Goal: Task Accomplishment & Management: Manage account settings

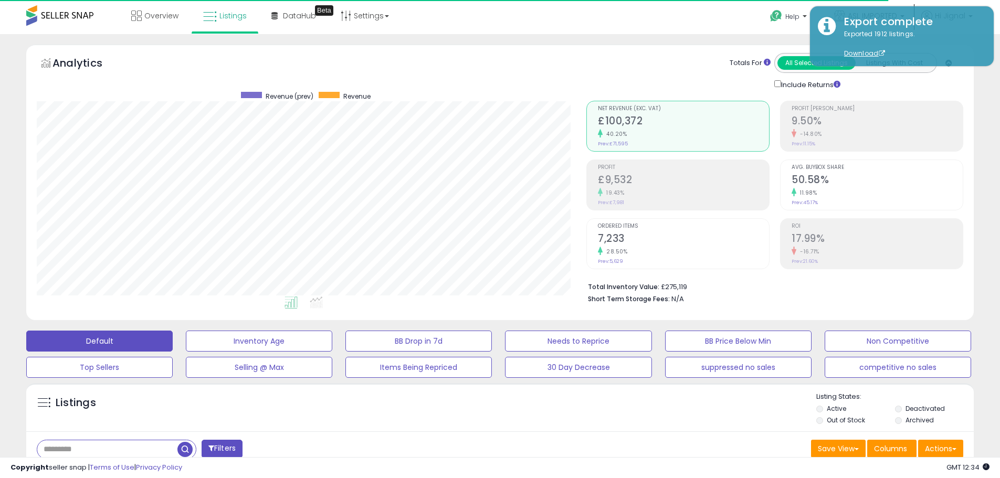
select select "**"
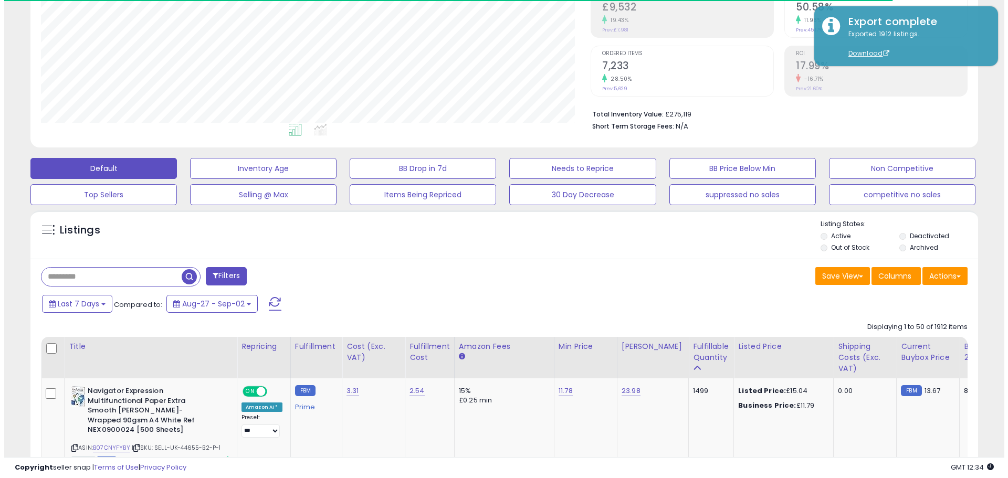
scroll to position [215, 550]
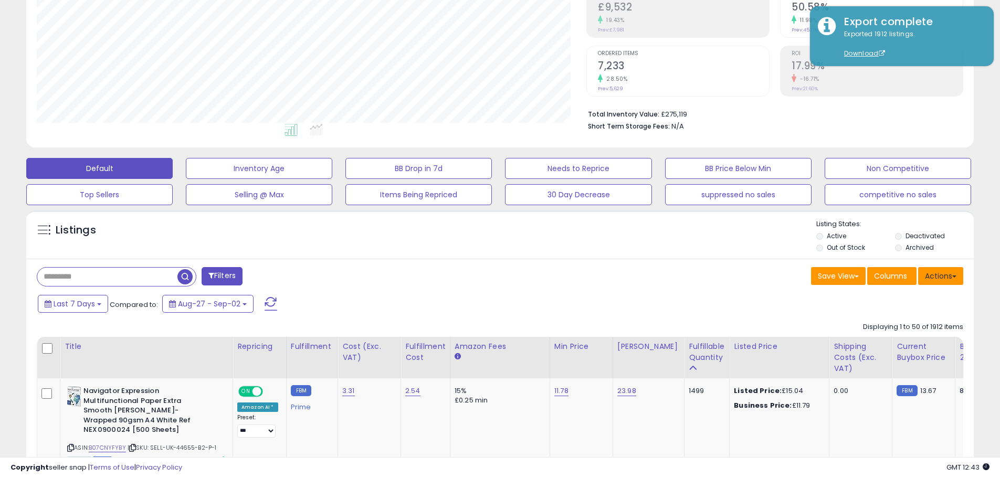
click at [940, 278] on button "Actions" at bounding box center [940, 276] width 45 height 18
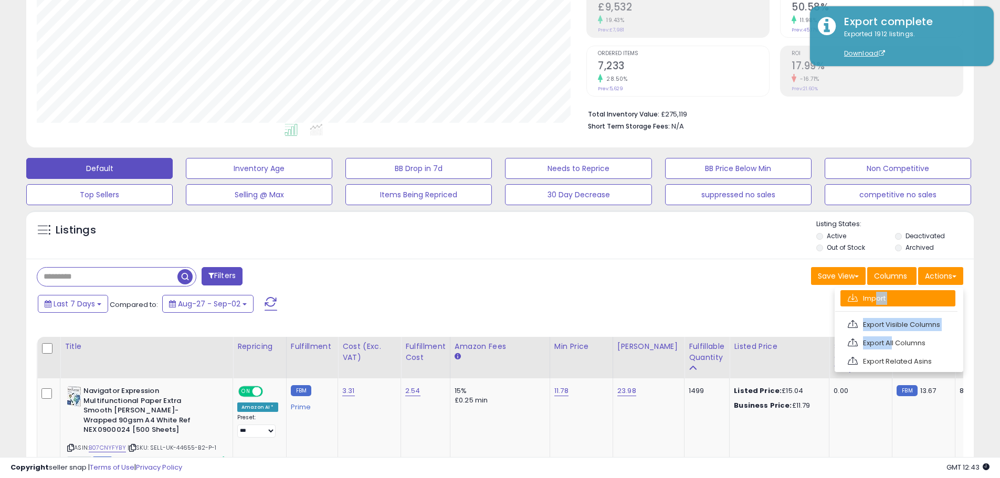
drag, startPoint x: 890, startPoint y: 345, endPoint x: 873, endPoint y: 292, distance: 55.6
click at [873, 292] on ul "Import Export Visible Columns Export All Columns Export Related Asins" at bounding box center [899, 330] width 129 height 85
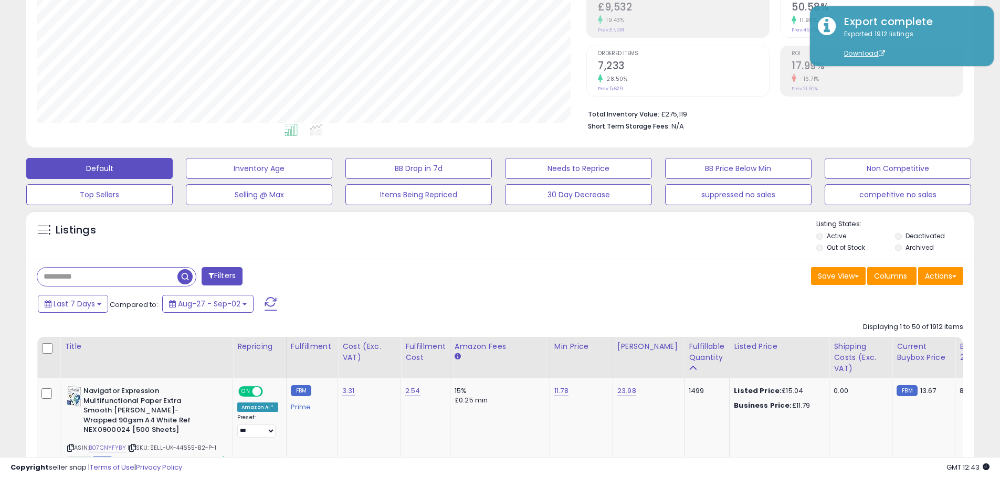
click at [872, 298] on div "Last 7 Days Compared to: Aug-27 - Sep-02" at bounding box center [498, 305] width 942 height 24
click at [949, 276] on button "Actions" at bounding box center [940, 276] width 45 height 18
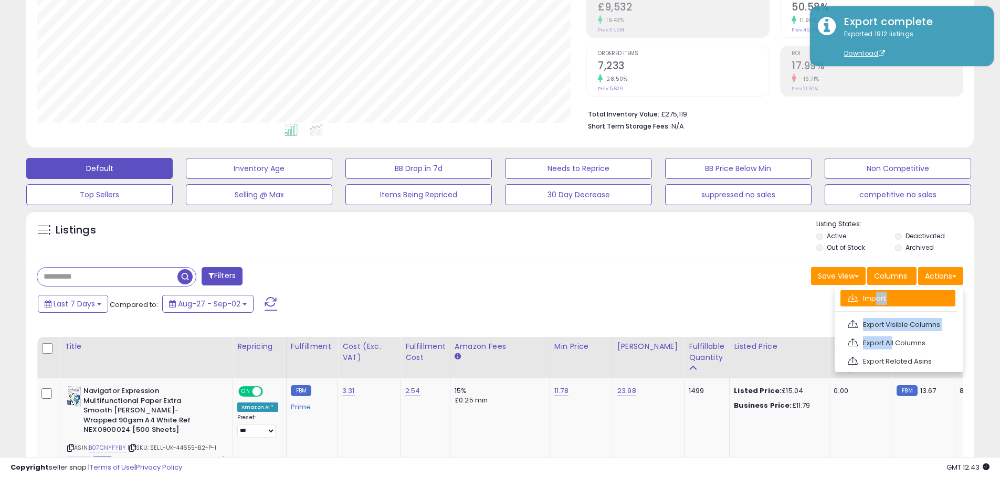
click at [889, 297] on link "Import" at bounding box center [897, 298] width 115 height 16
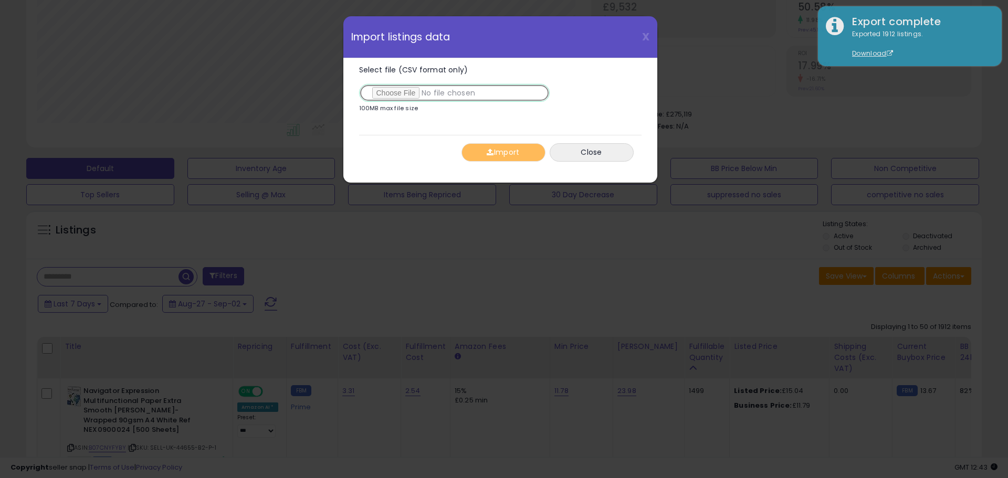
click at [396, 94] on input "Select file (CSV format only)" at bounding box center [454, 93] width 191 height 18
type input "**********"
click at [507, 153] on button "Import" at bounding box center [503, 152] width 84 height 18
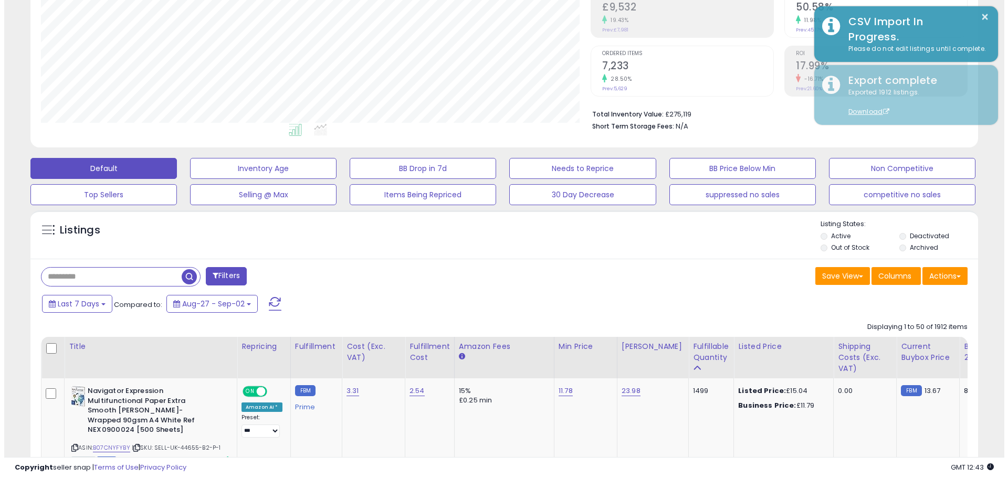
scroll to position [524707, 524373]
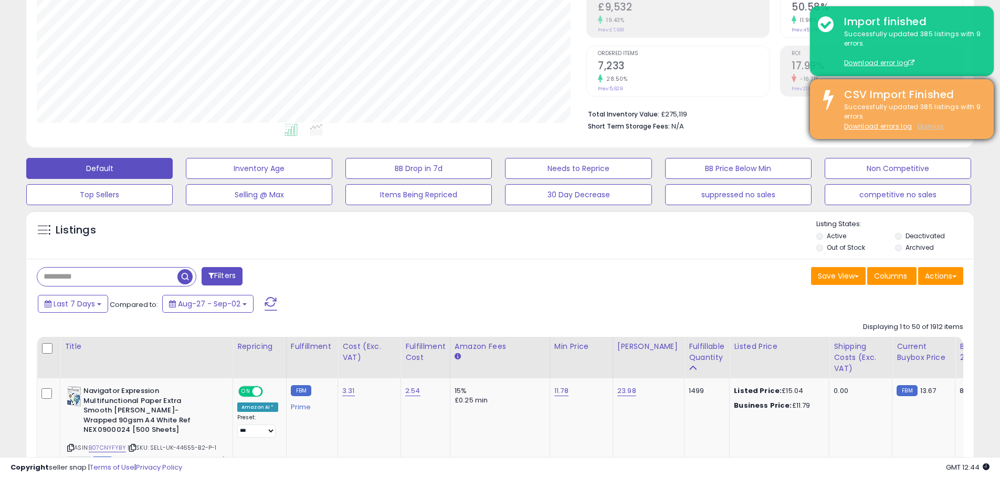
click at [925, 124] on u "Dismiss" at bounding box center [931, 126] width 26 height 9
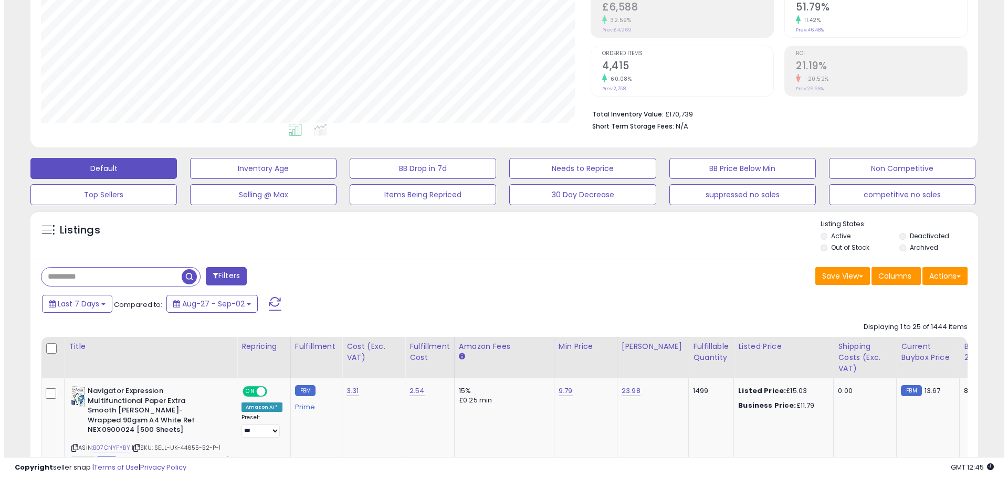
scroll to position [215, 550]
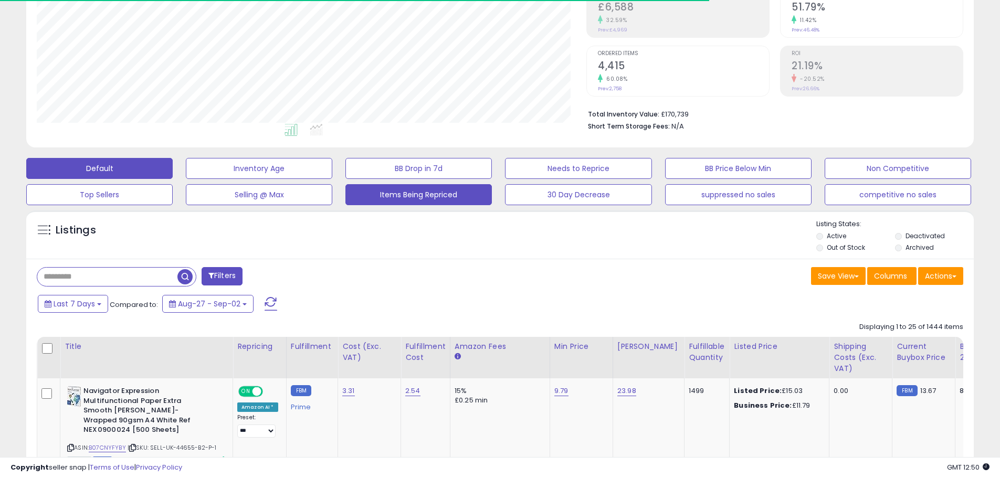
click at [435, 190] on button "Items Being Repriced" at bounding box center [418, 194] width 146 height 21
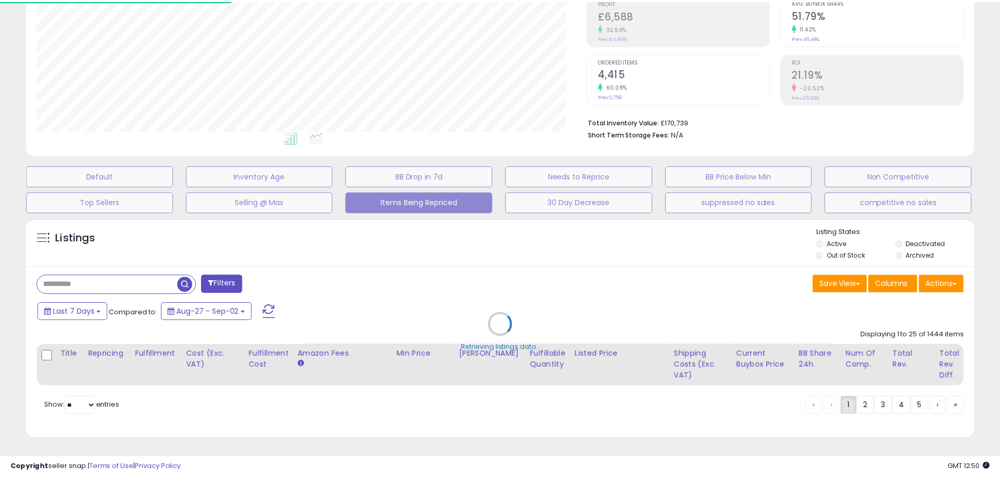
scroll to position [215, 554]
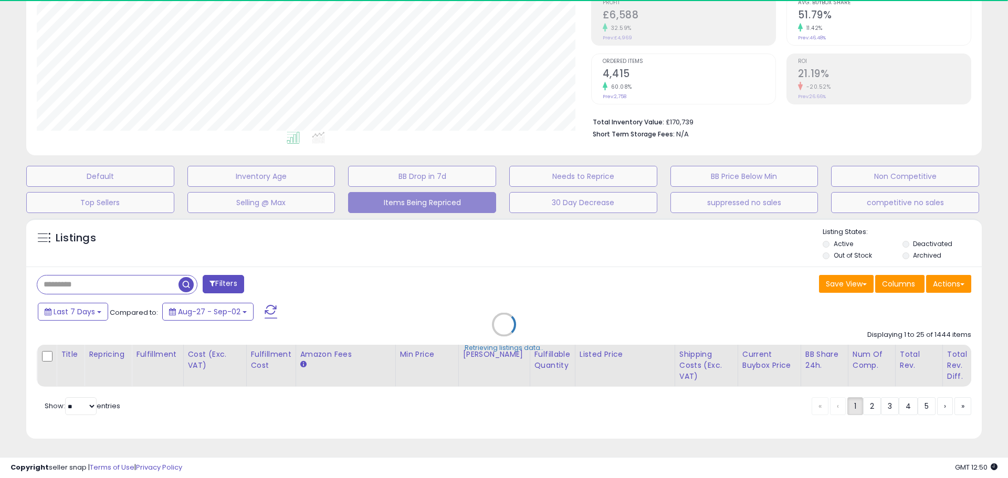
select select "**"
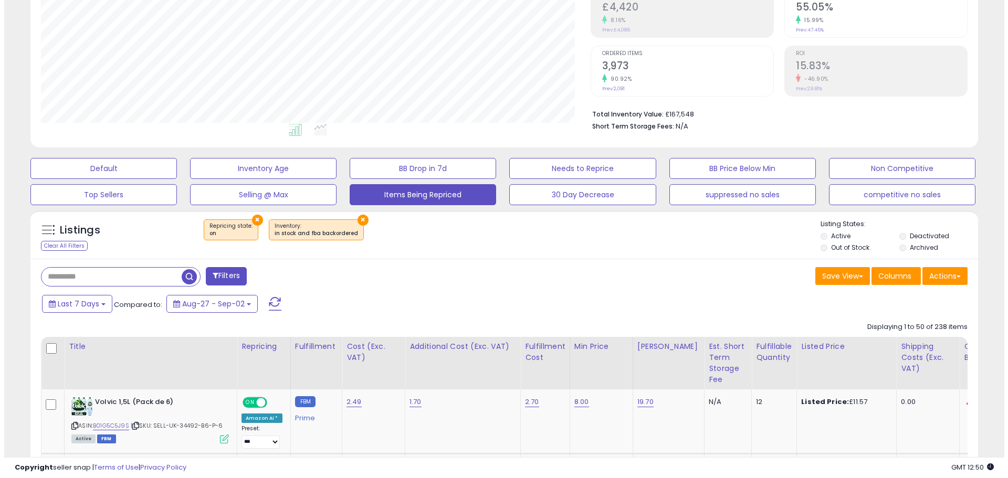
scroll to position [215, 550]
click at [425, 197] on button "Items Being Repriced" at bounding box center [418, 194] width 146 height 21
click at [112, 279] on input "text" at bounding box center [107, 277] width 140 height 18
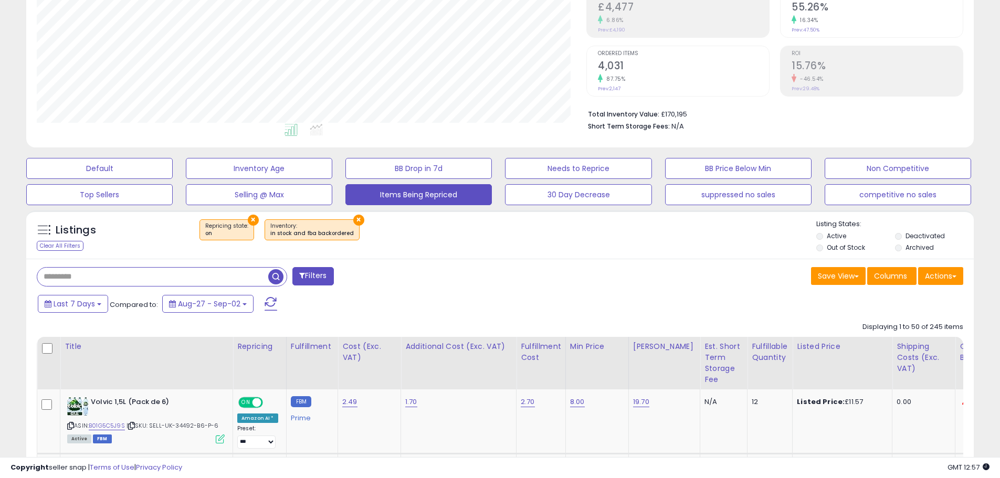
paste input "**********"
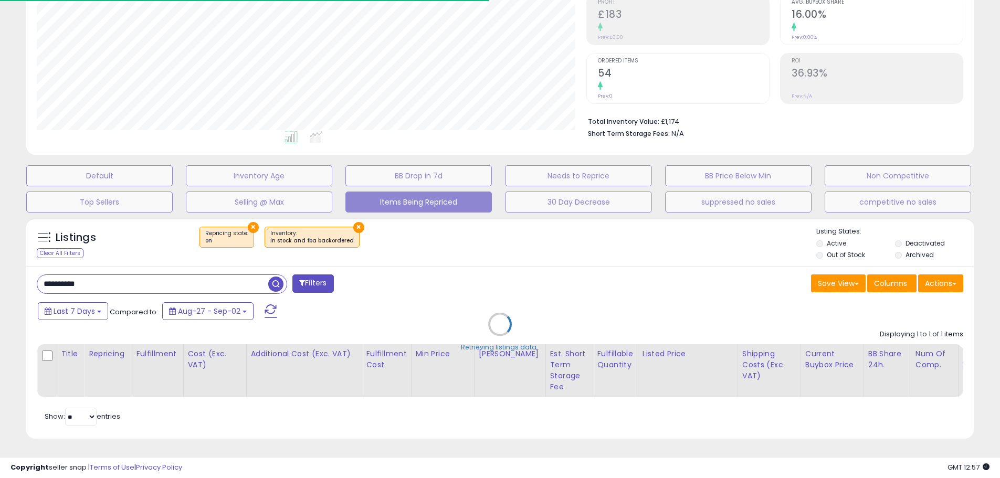
scroll to position [524707, 524373]
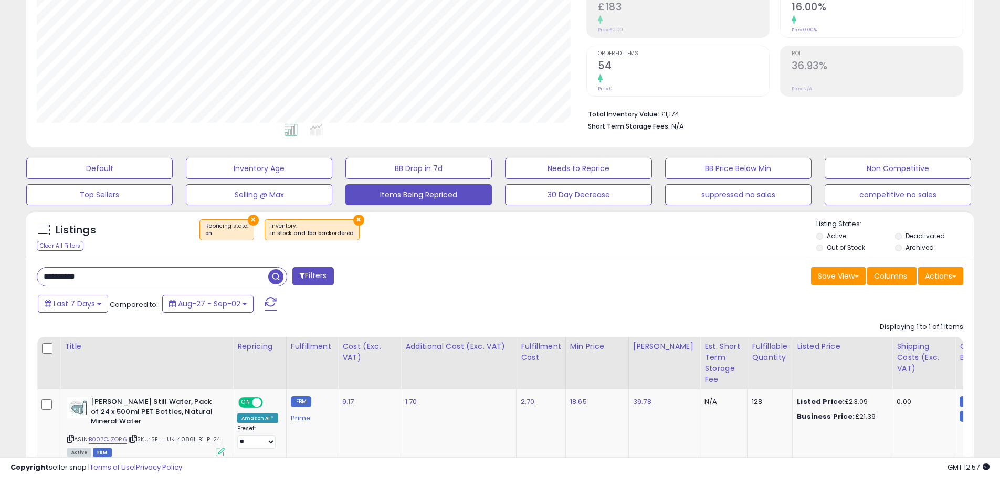
click at [277, 454] on table "Title Repricing" at bounding box center [799, 400] width 1525 height 127
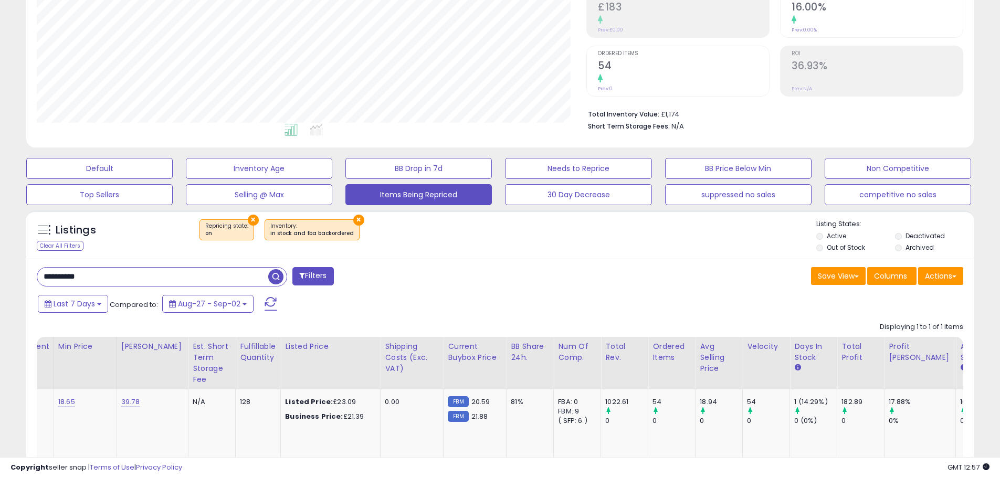
scroll to position [0, 0]
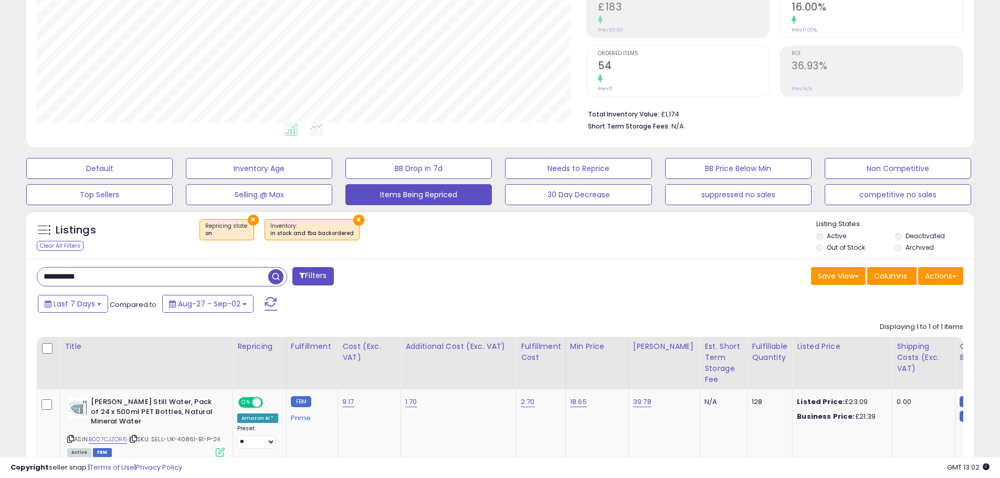
click at [127, 277] on input "**********" at bounding box center [152, 277] width 231 height 18
paste input "text"
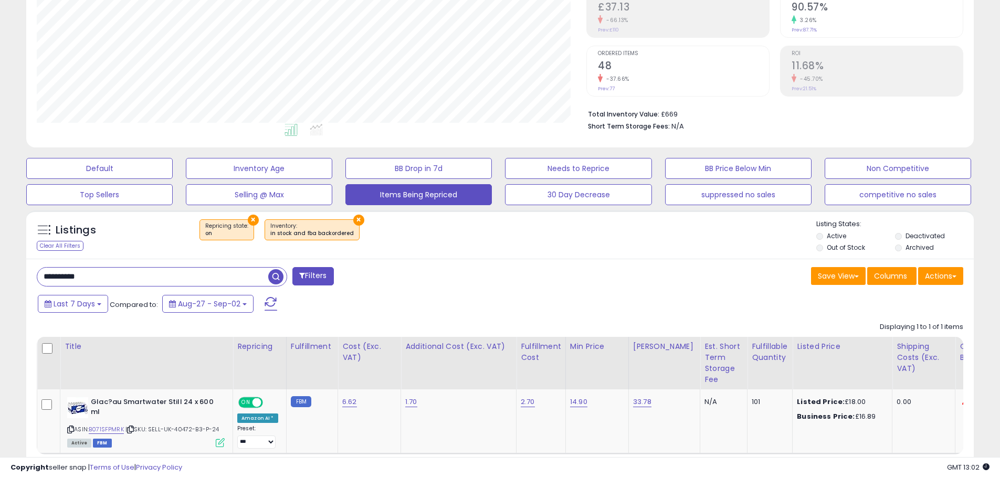
scroll to position [215, 550]
paste input "text"
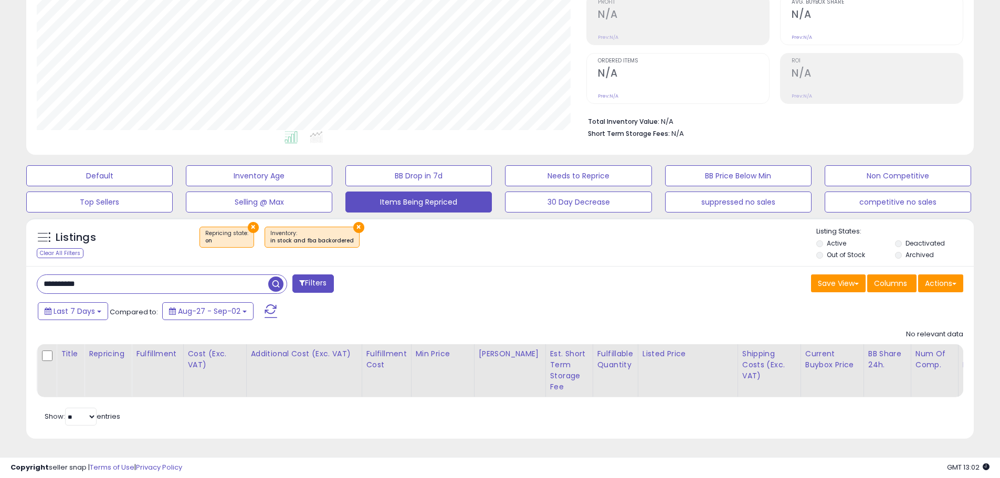
paste input "text"
type input "**********"
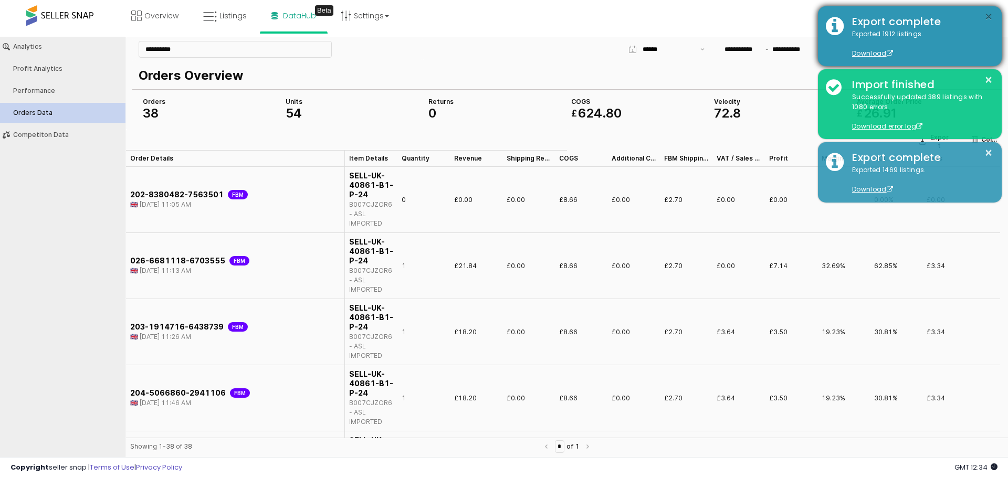
click at [990, 19] on button "×" at bounding box center [988, 16] width 8 height 13
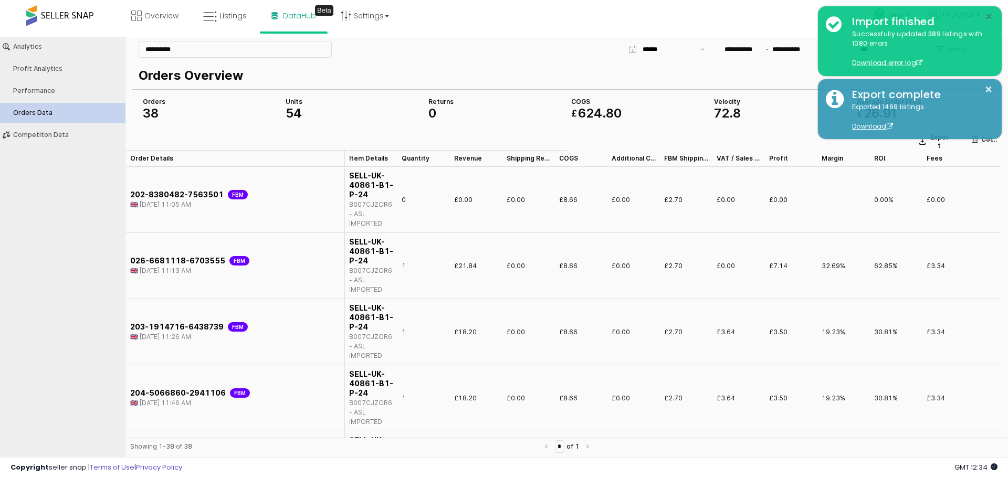
click at [990, 19] on button "×" at bounding box center [988, 16] width 8 height 13
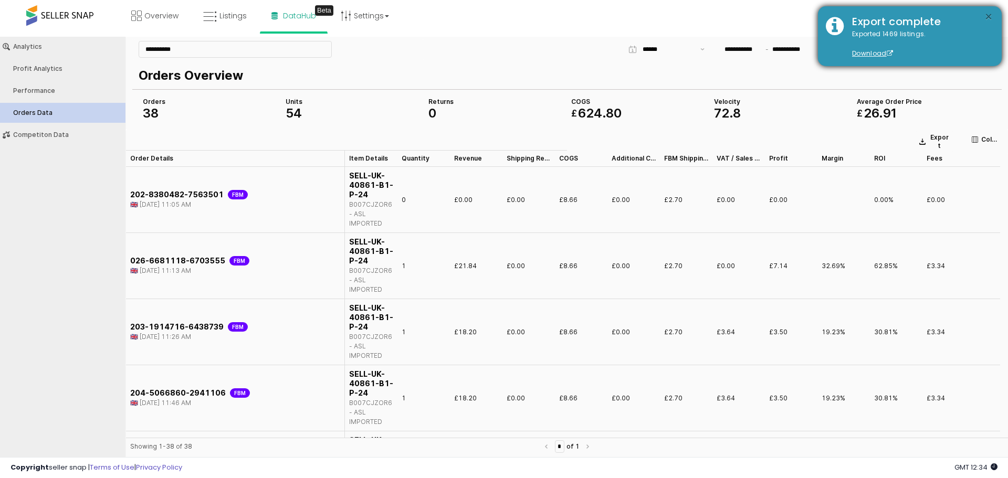
click at [989, 16] on button "×" at bounding box center [988, 16] width 8 height 13
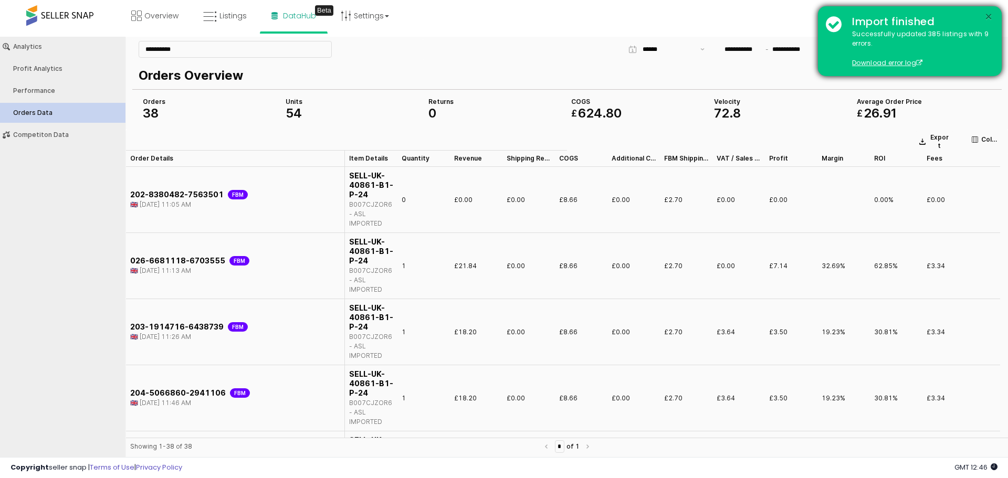
click at [992, 10] on button "×" at bounding box center [988, 16] width 8 height 13
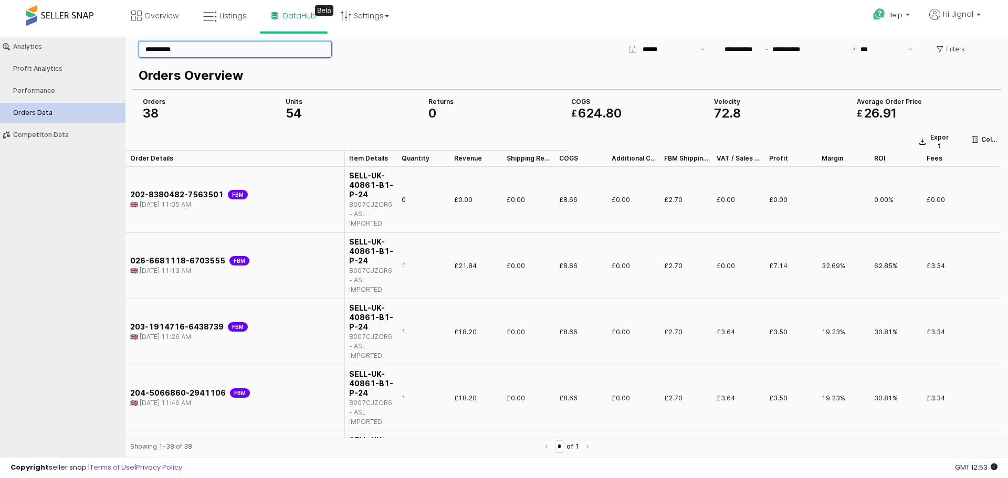
click at [236, 48] on input "**********" at bounding box center [235, 49] width 192 height 16
click at [380, 338] on div "B007CJZOR6 - ASL IMPORTED" at bounding box center [371, 346] width 44 height 28
copy div "B007CJZOR6"
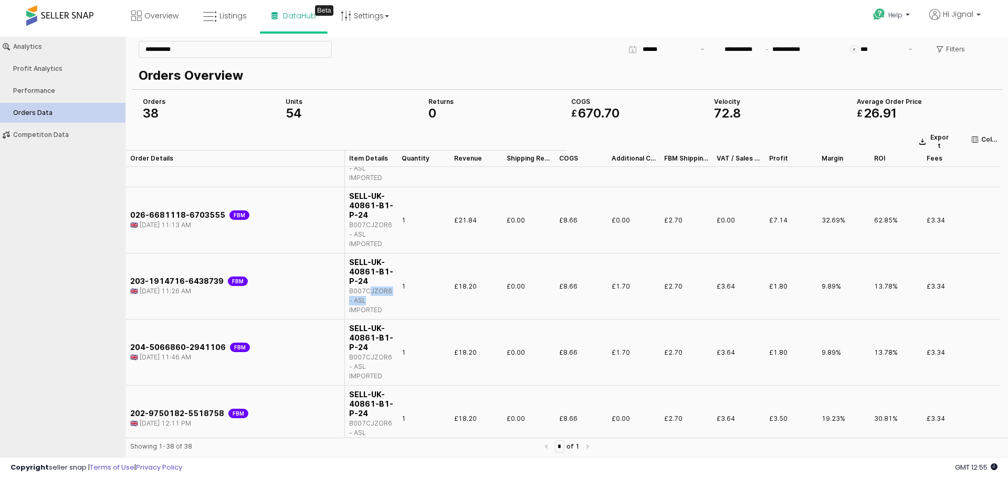
scroll to position [14, 0]
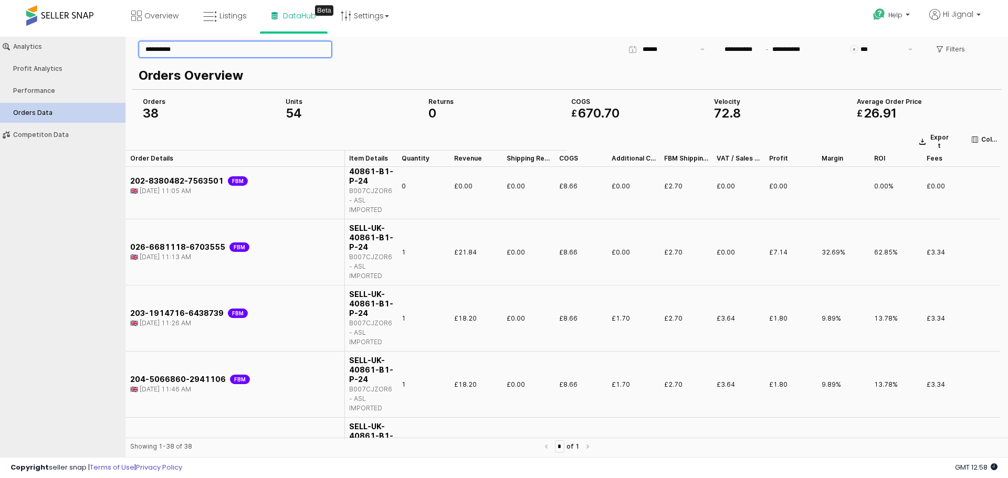
click at [208, 41] on input "**********" at bounding box center [235, 49] width 192 height 16
paste input "**********"
paste input "App Frame"
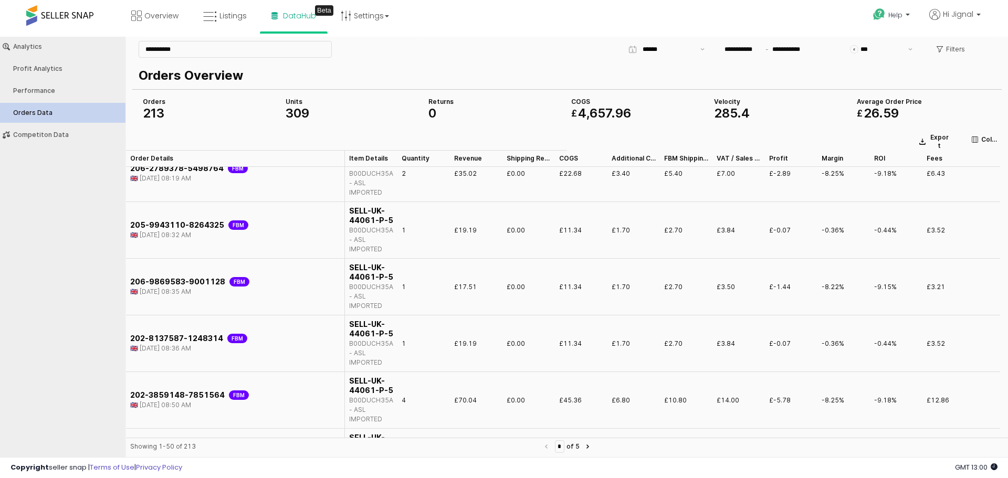
scroll to position [1055, 0]
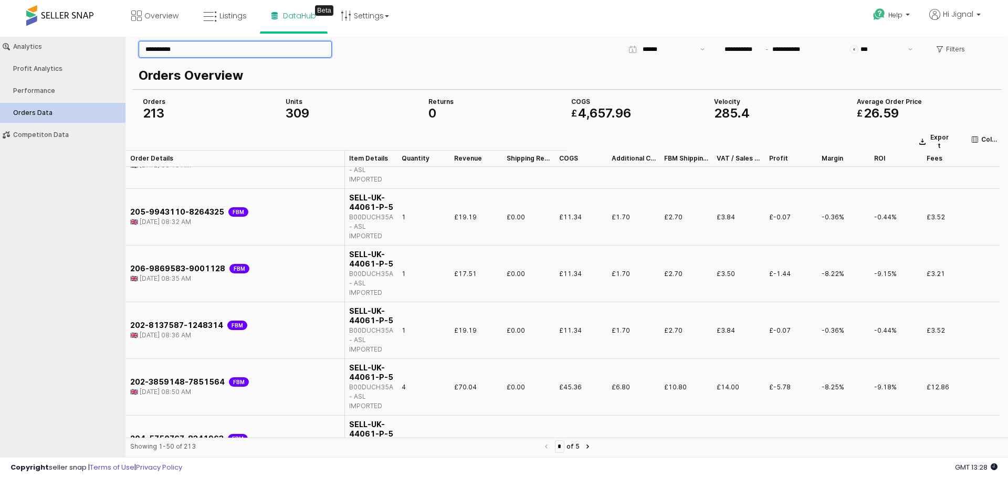
click at [218, 48] on input "**********" at bounding box center [235, 49] width 192 height 16
paste input "App Frame"
type input "**********"
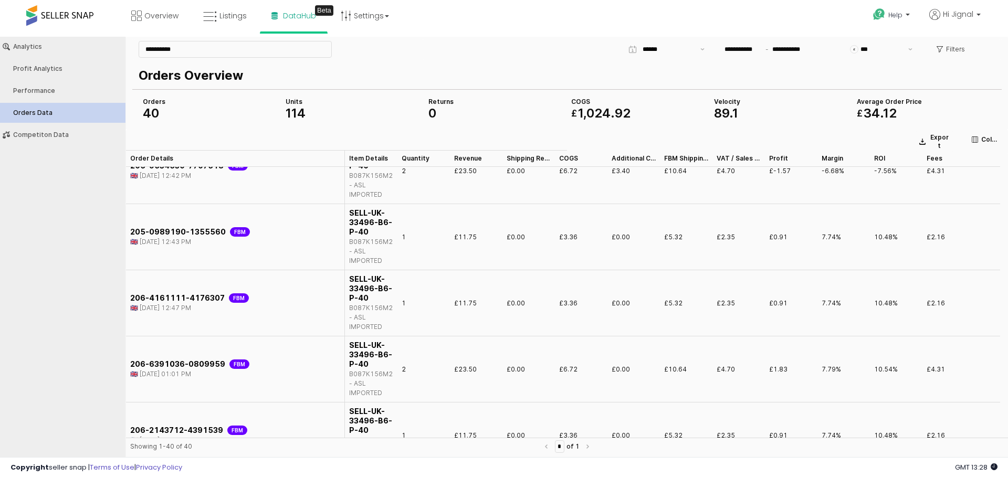
scroll to position [673, 0]
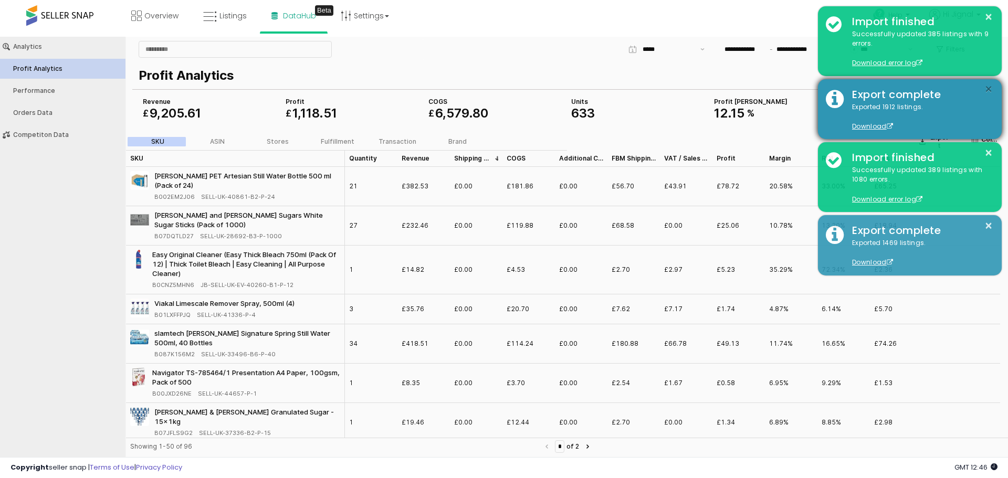
click at [989, 87] on button "×" at bounding box center [988, 89] width 8 height 13
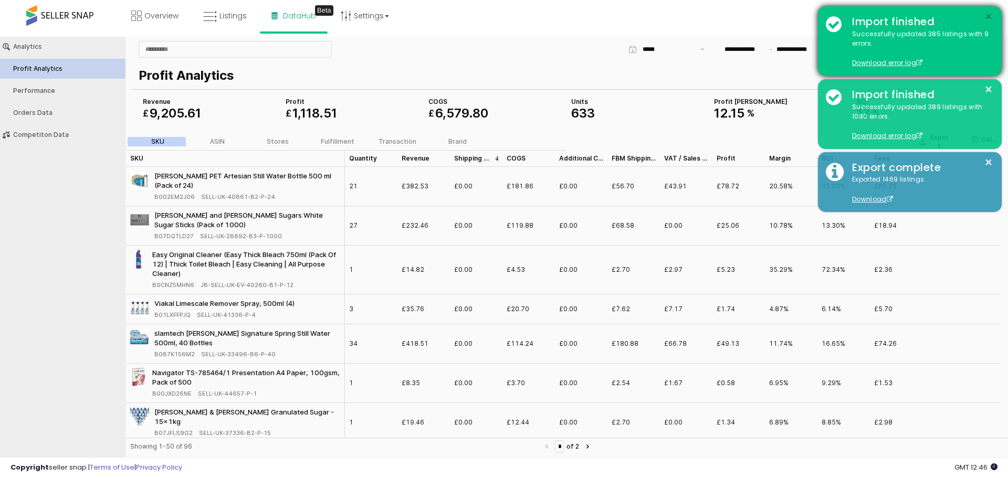
click at [987, 17] on button "×" at bounding box center [988, 16] width 8 height 13
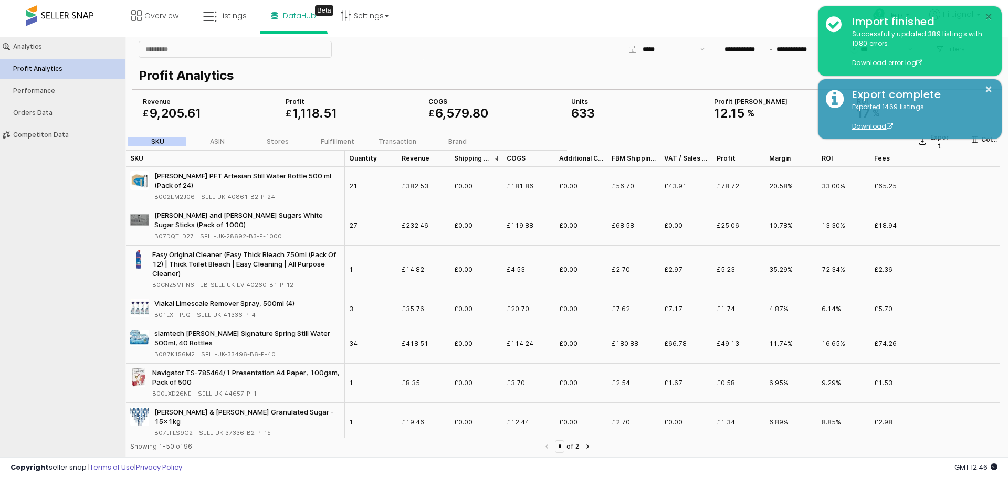
click at [987, 17] on button "×" at bounding box center [988, 16] width 8 height 13
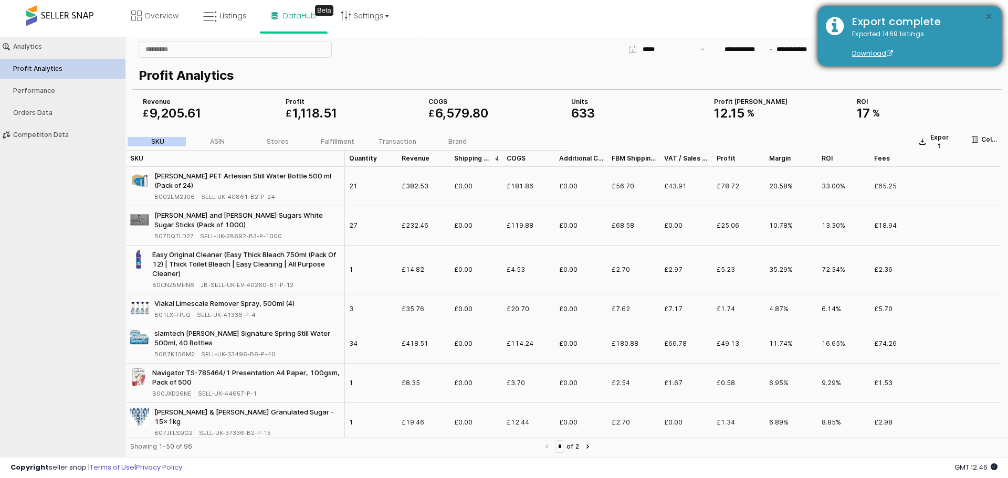
click at [990, 16] on button "×" at bounding box center [988, 16] width 8 height 13
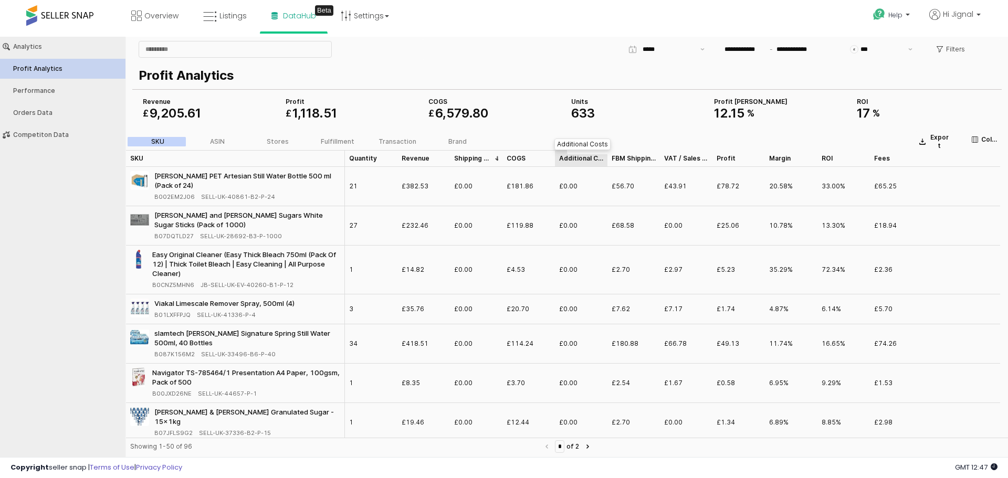
click at [567, 158] on div "Additional Costs Additional Costs" at bounding box center [581, 158] width 52 height 17
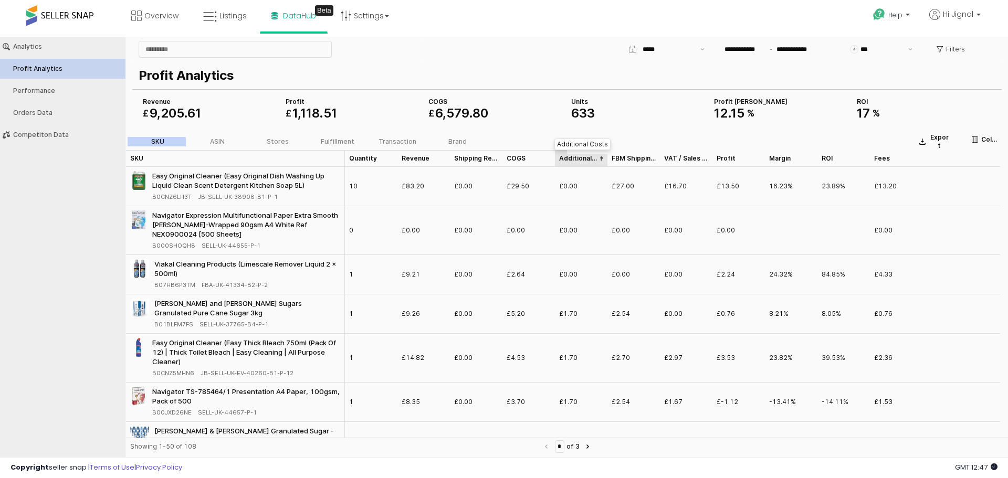
click at [567, 158] on div "Additional Costs Additional Costs" at bounding box center [581, 158] width 52 height 17
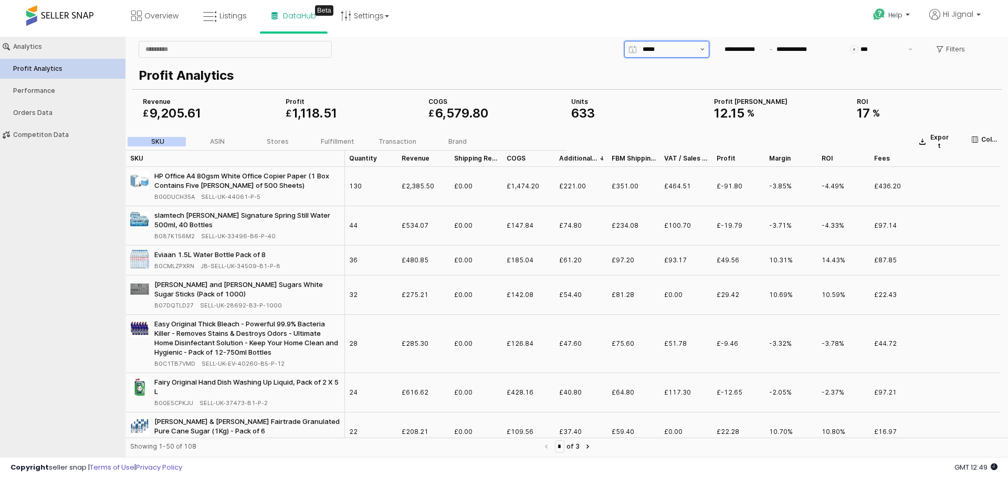
click at [703, 53] on button "Show suggestions" at bounding box center [702, 49] width 13 height 16
click at [669, 84] on div "Yesterday" at bounding box center [663, 88] width 65 height 10
type input "*********"
type input "**********"
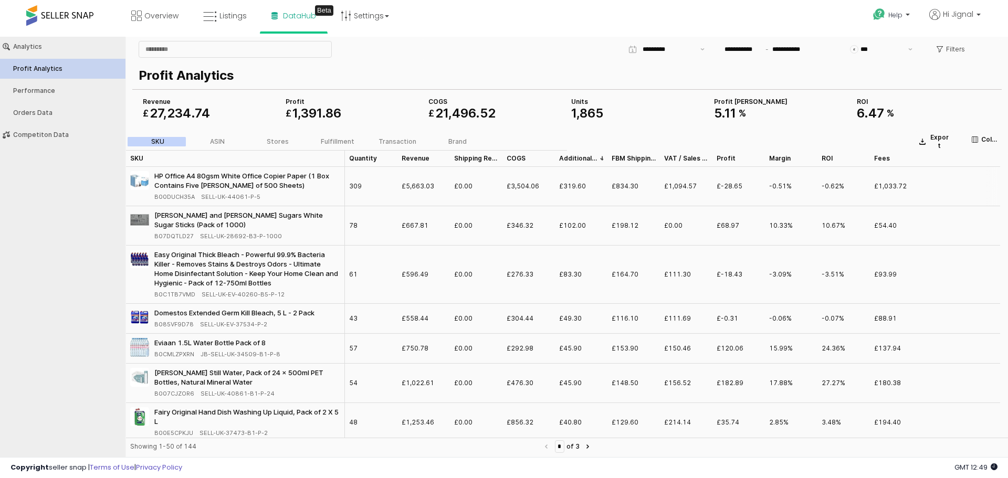
click at [573, 167] on div "£319.60" at bounding box center [581, 186] width 52 height 39
click at [573, 158] on div "Additional Costs Additional Costs" at bounding box center [581, 158] width 52 height 17
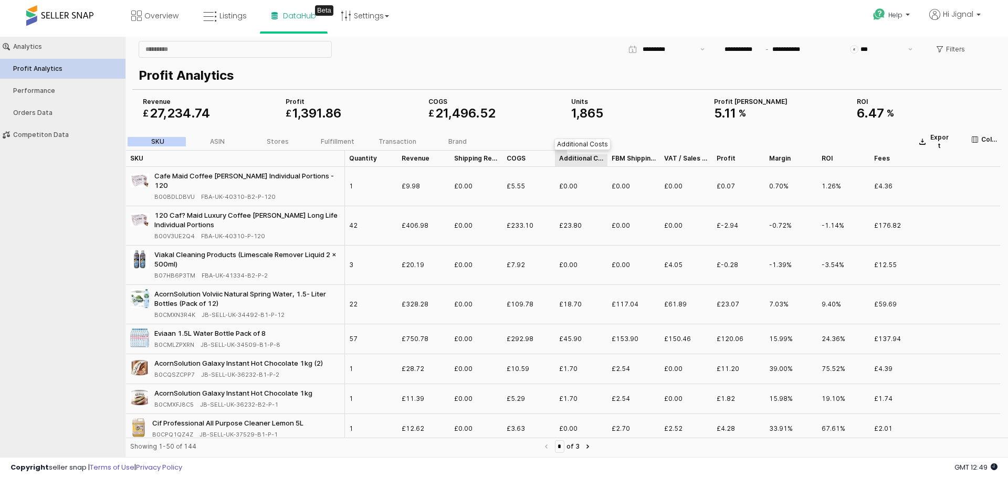
click at [573, 158] on div "Additional Costs Additional Costs" at bounding box center [581, 158] width 52 height 17
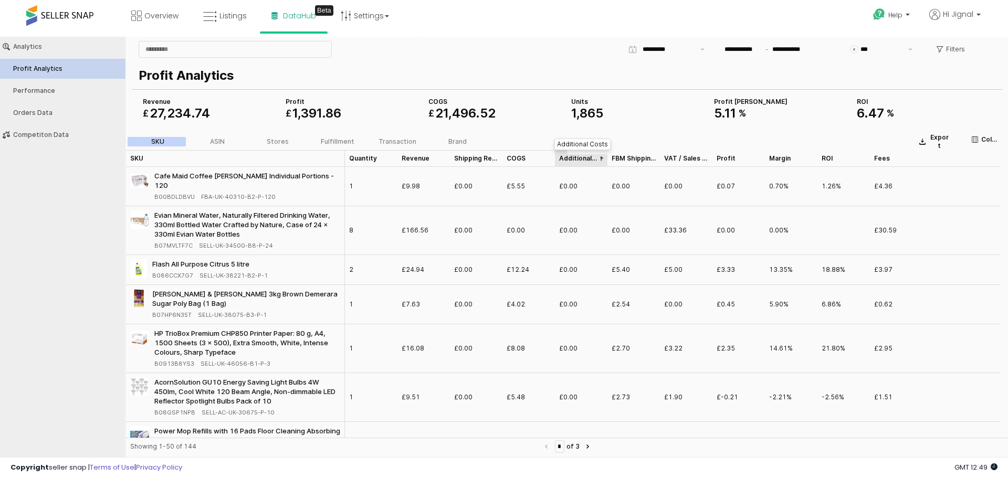
click at [573, 158] on div "Additional Costs Additional Costs" at bounding box center [581, 158] width 52 height 17
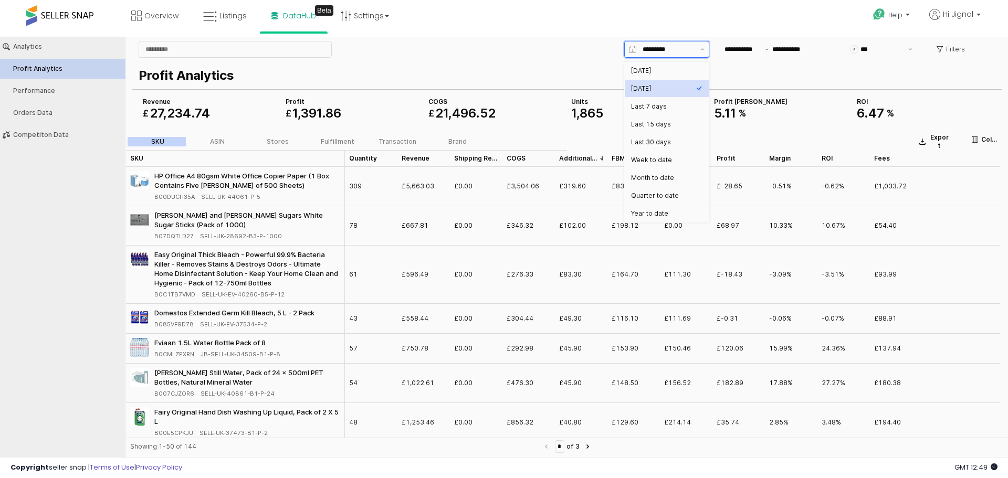
click at [651, 51] on input "*********" at bounding box center [668, 49] width 51 height 10
click at [644, 73] on div "Today" at bounding box center [663, 71] width 65 height 8
type input "*****"
type input "**********"
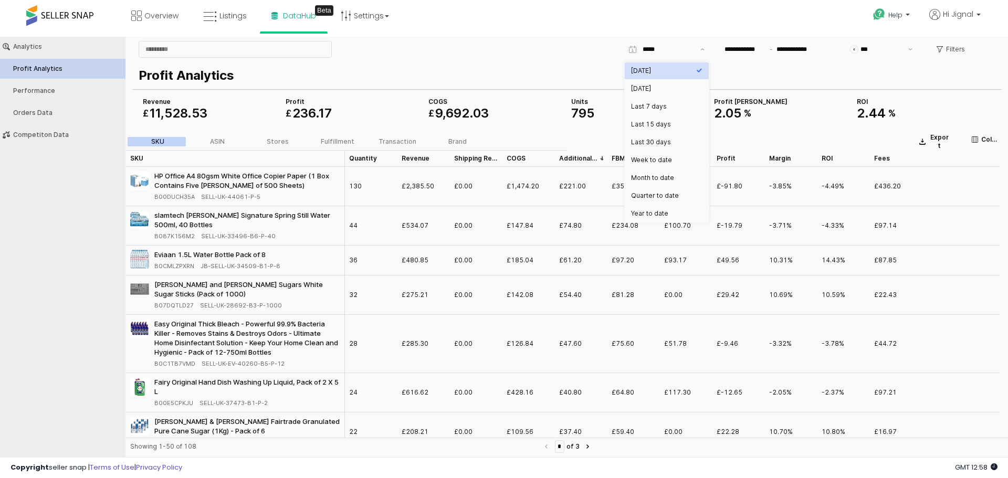
click at [178, 198] on span "B00DUCH35A" at bounding box center [174, 196] width 40 height 9
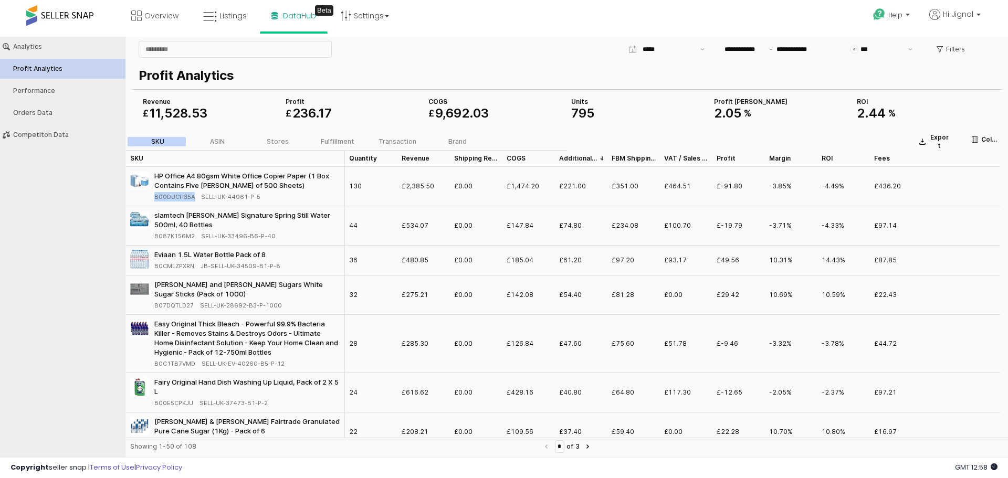
click at [178, 198] on span "B00DUCH35A" at bounding box center [174, 196] width 40 height 9
copy span "B00DUCH35A"
click at [365, 159] on div "Quantity Quantity" at bounding box center [371, 158] width 52 height 17
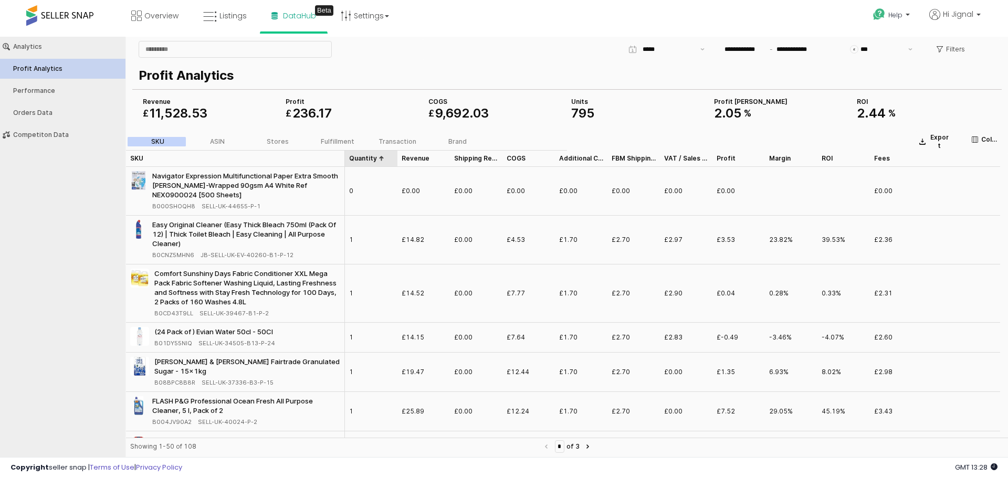
click at [365, 159] on div "Quantity Quantity" at bounding box center [371, 158] width 52 height 17
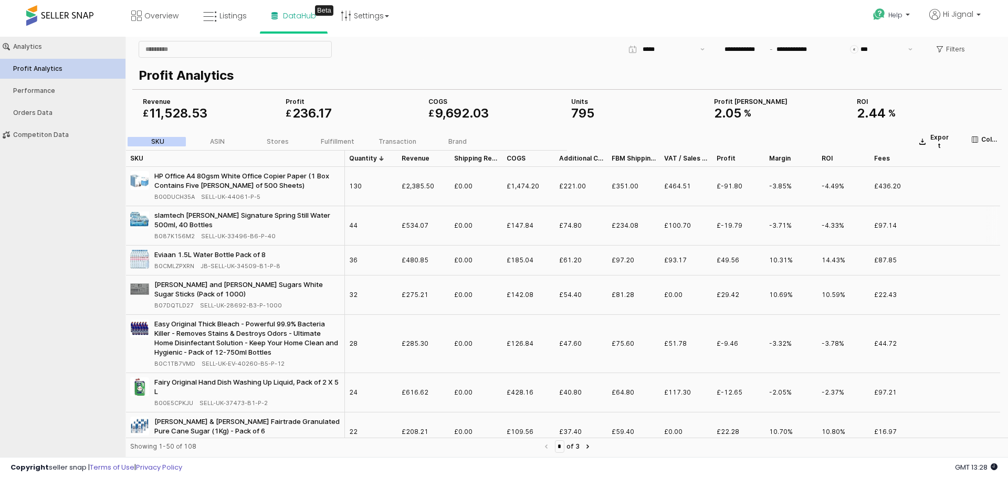
click at [171, 239] on span "B087K156M2" at bounding box center [174, 235] width 40 height 9
copy span "B087K156M2"
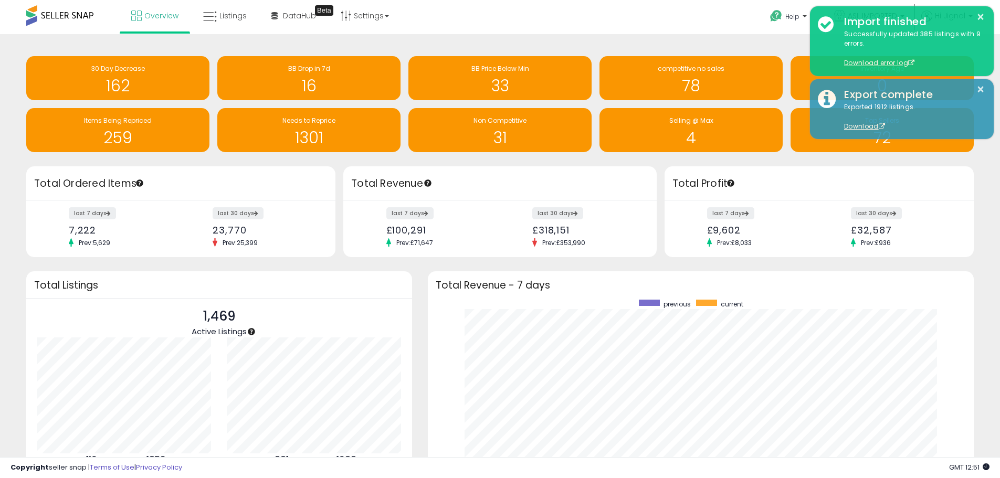
scroll to position [198, 525]
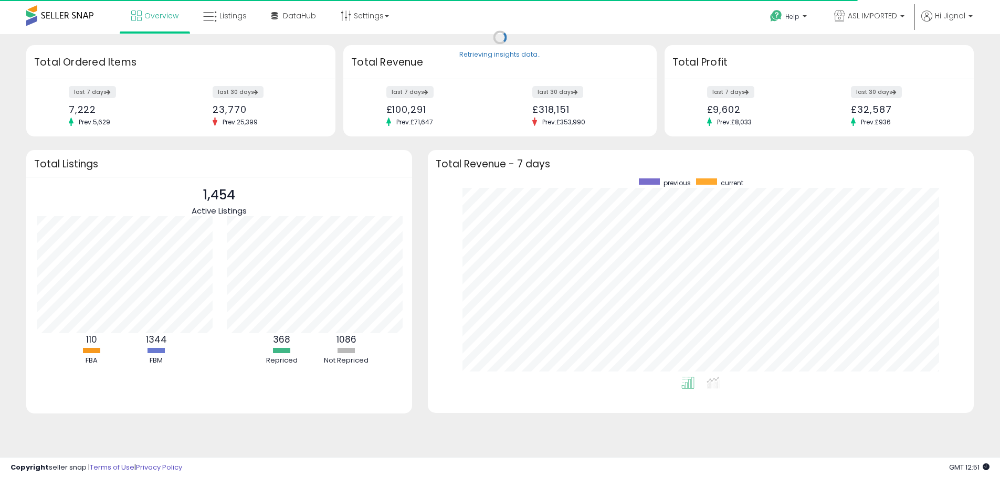
scroll to position [524724, 524397]
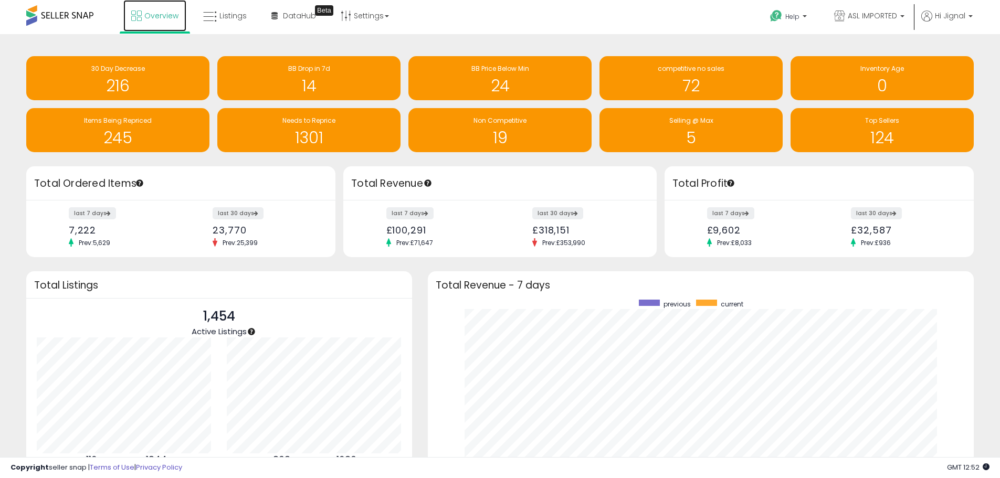
click at [179, 17] on link "Overview" at bounding box center [154, 15] width 63 height 31
click at [150, 17] on span "Overview" at bounding box center [161, 15] width 34 height 10
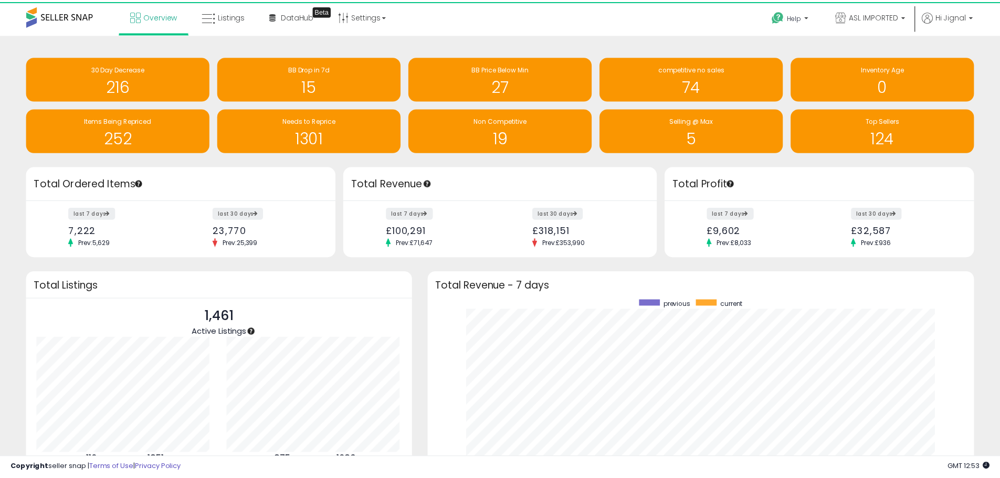
scroll to position [524724, 524397]
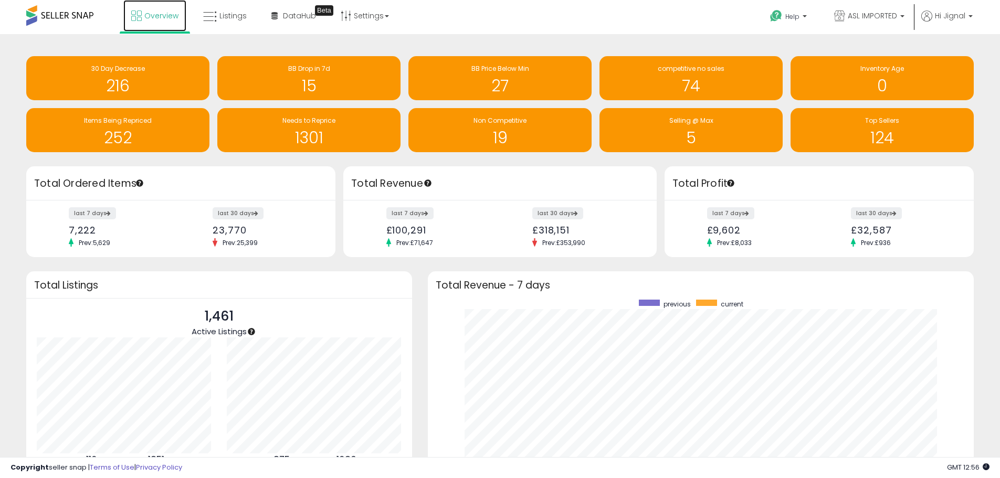
click at [154, 16] on span "Overview" at bounding box center [161, 15] width 34 height 10
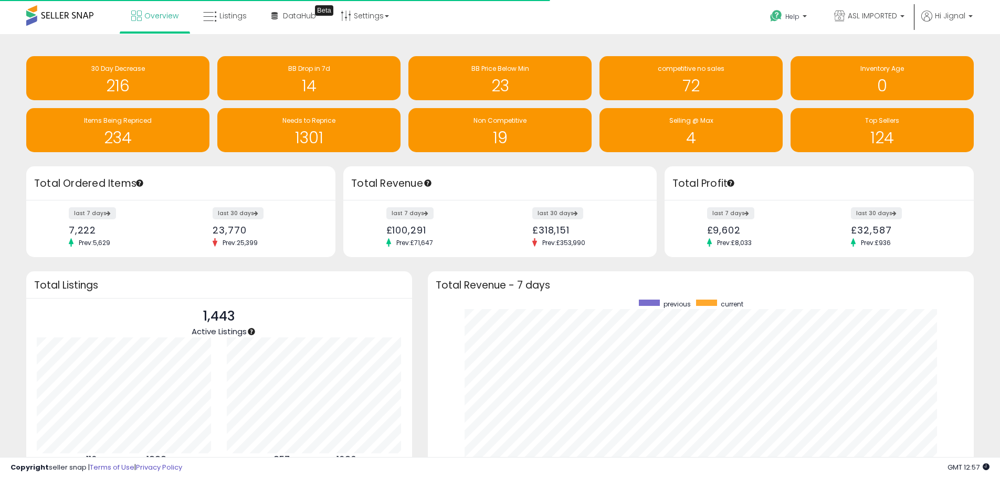
scroll to position [198, 525]
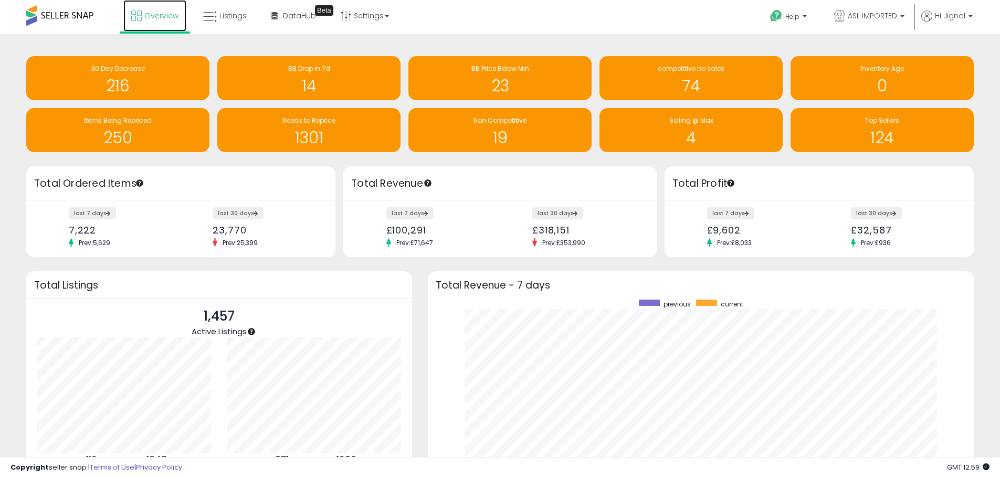
click at [136, 15] on icon at bounding box center [136, 15] width 10 height 10
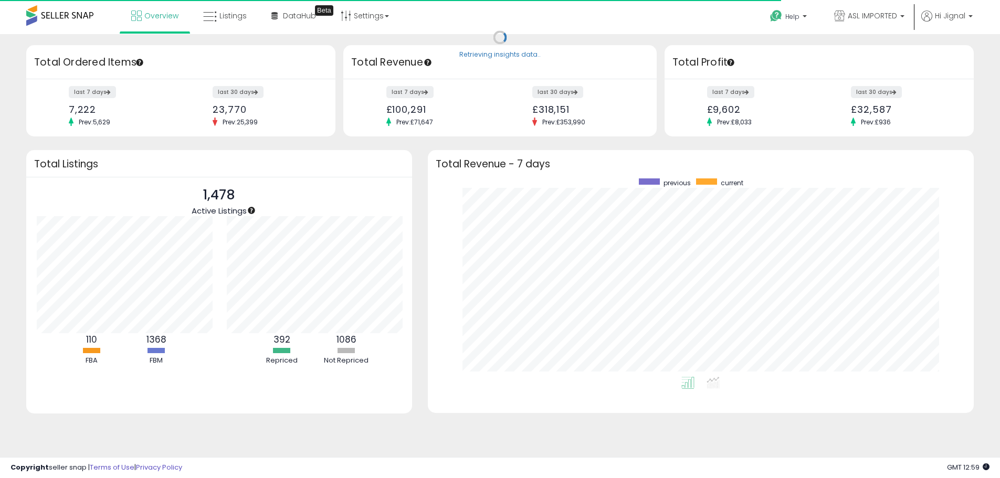
scroll to position [524724, 524397]
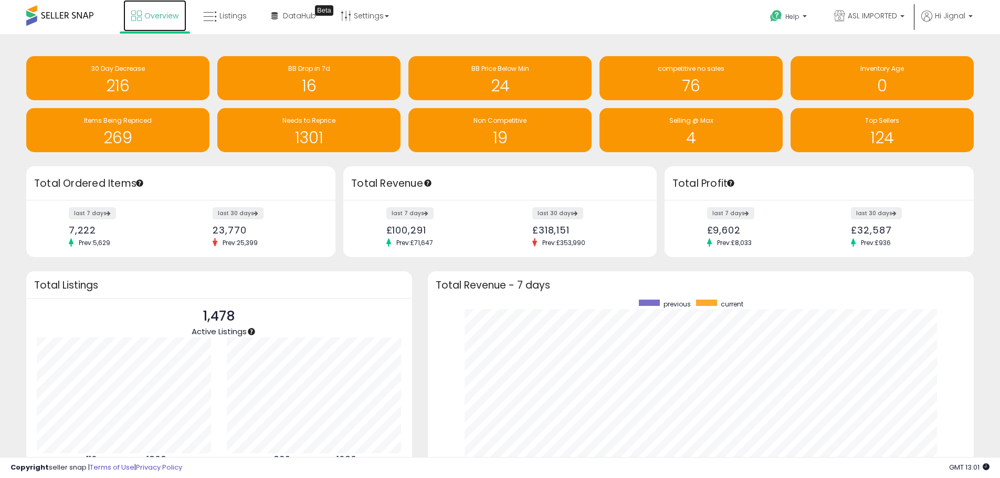
click at [152, 14] on span "Overview" at bounding box center [161, 15] width 34 height 10
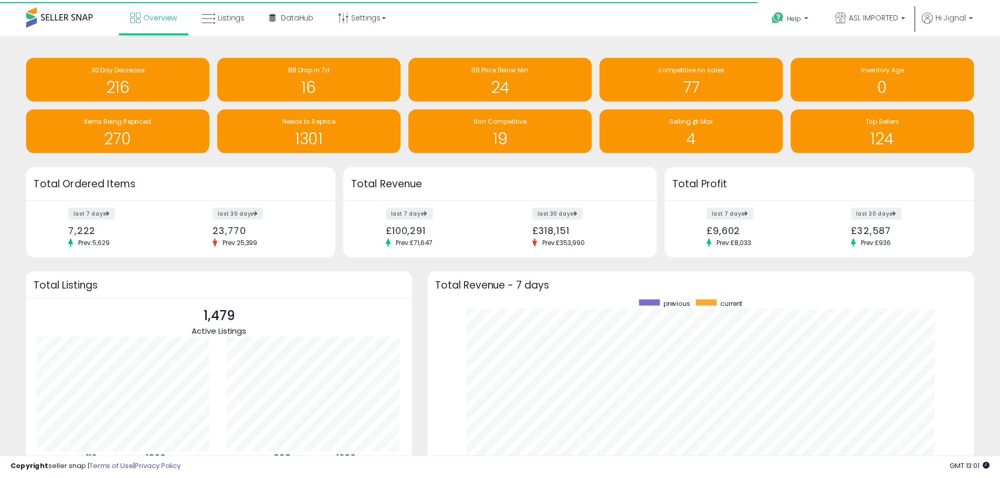
scroll to position [524724, 524397]
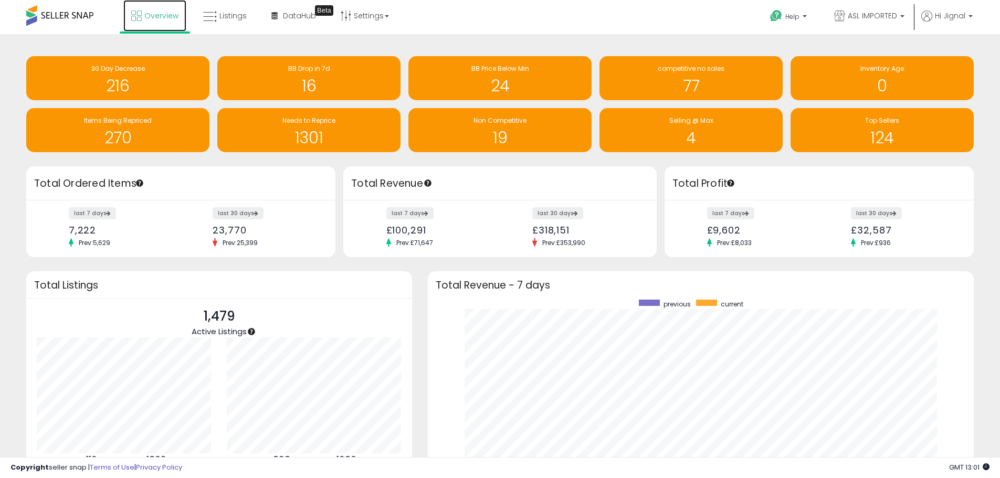
click at [152, 14] on span "Overview" at bounding box center [161, 15] width 34 height 10
click at [141, 16] on icon at bounding box center [136, 15] width 10 height 10
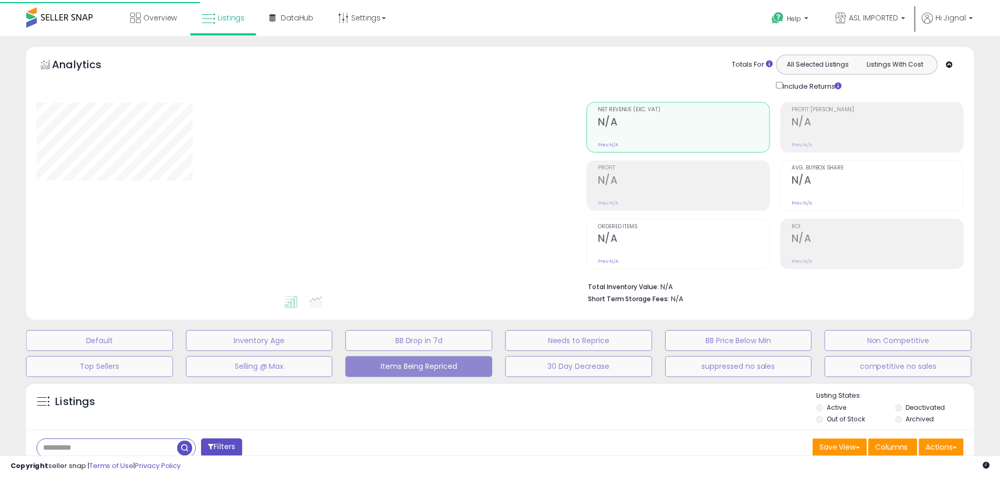
scroll to position [173, 0]
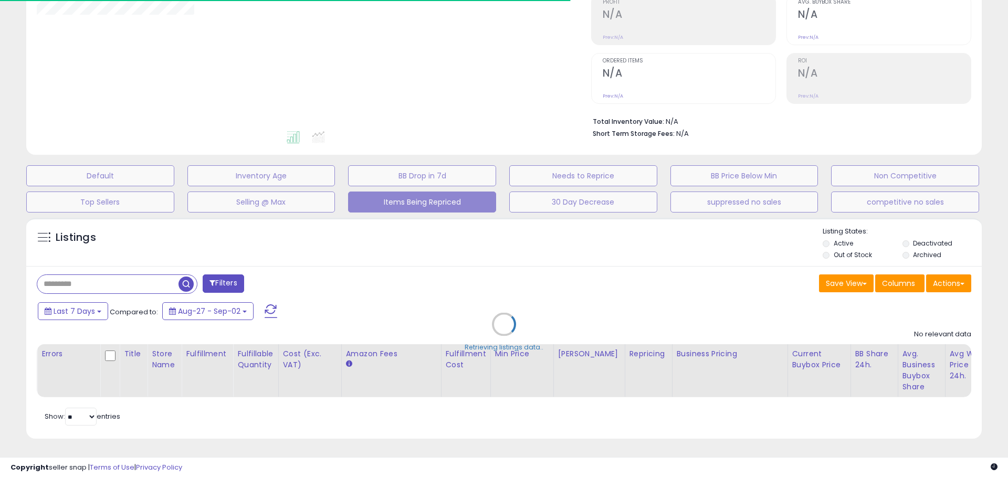
type input "**********"
select select "**"
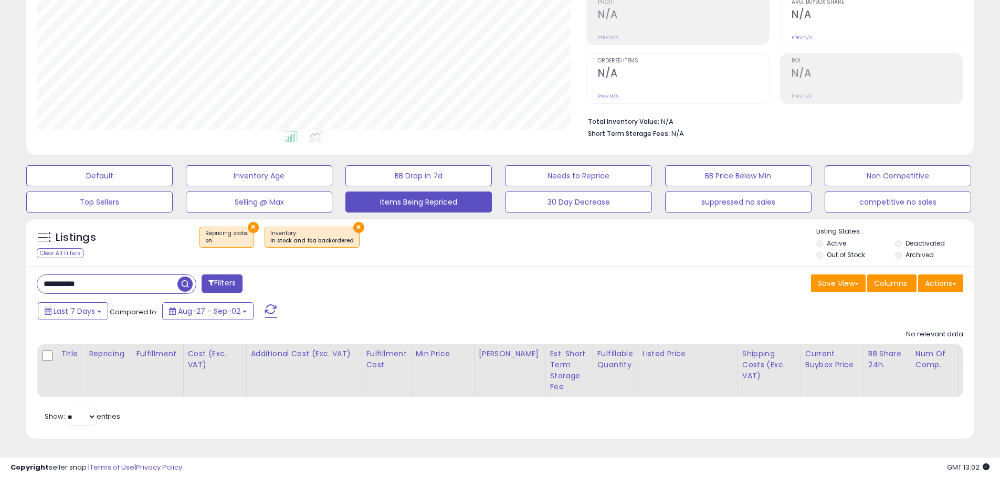
scroll to position [173, 0]
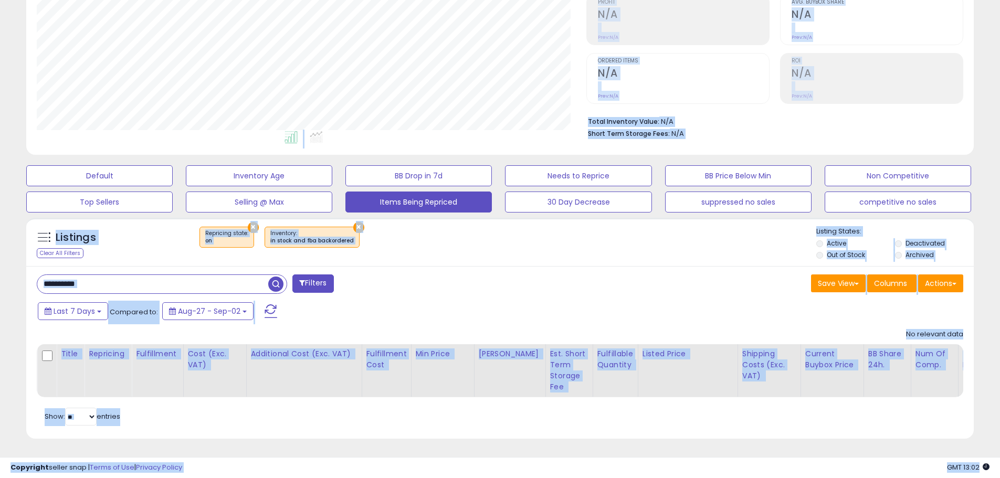
click at [104, 279] on input "**********" at bounding box center [152, 284] width 231 height 18
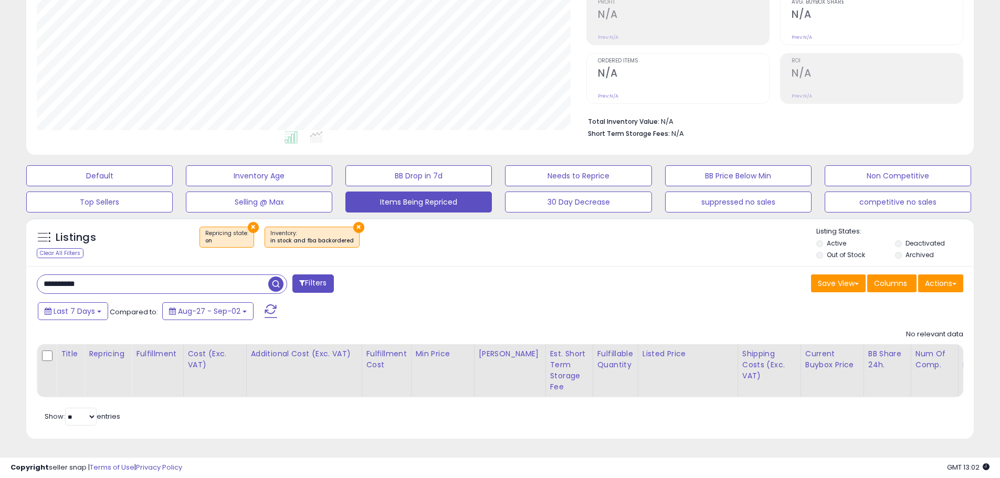
paste input "text"
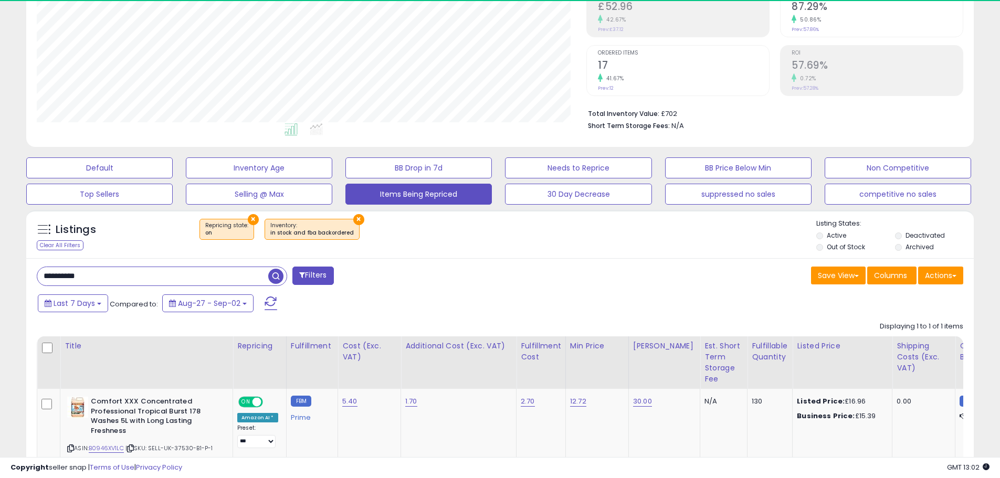
scroll to position [215, 550]
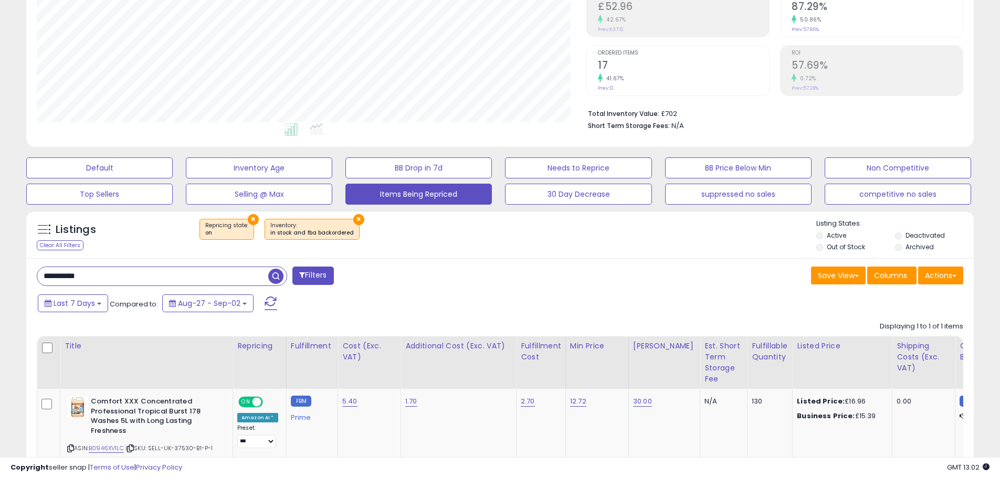
paste input "text"
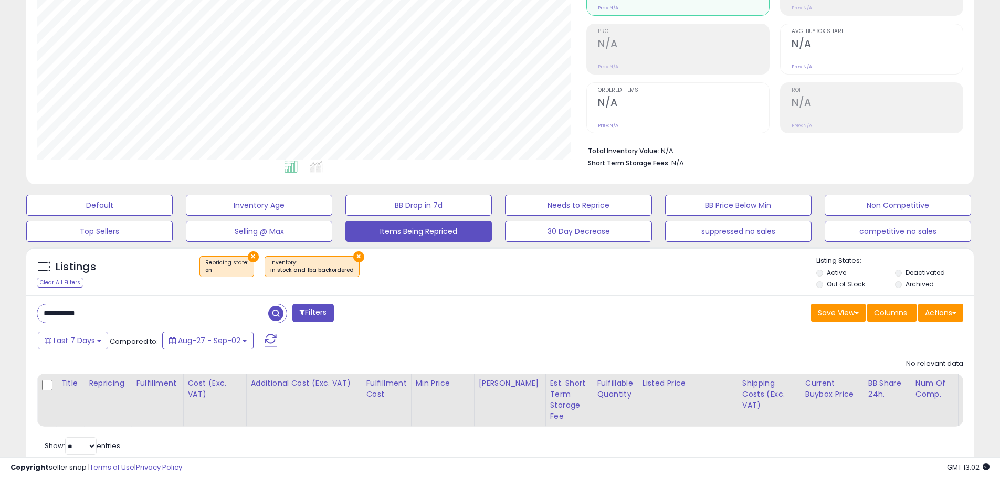
scroll to position [173, 0]
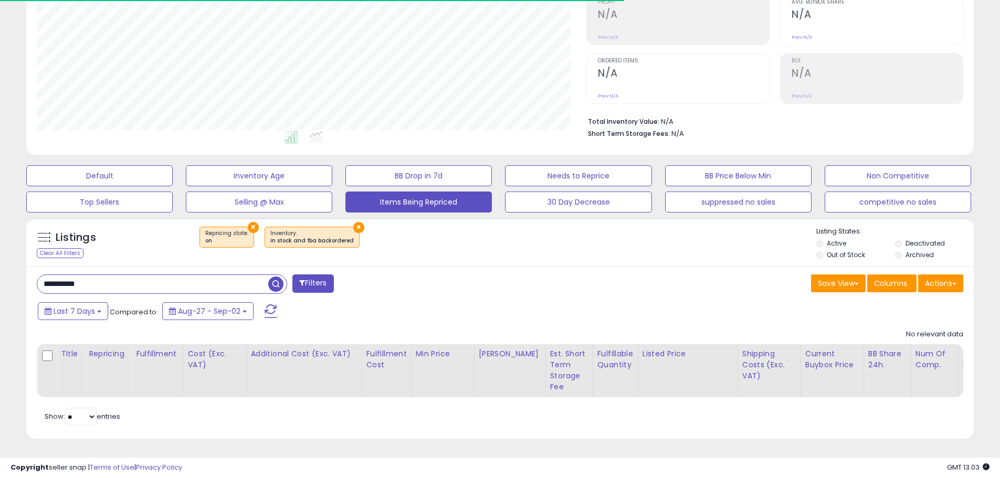
click at [109, 280] on input "**********" at bounding box center [152, 284] width 231 height 18
paste input "text"
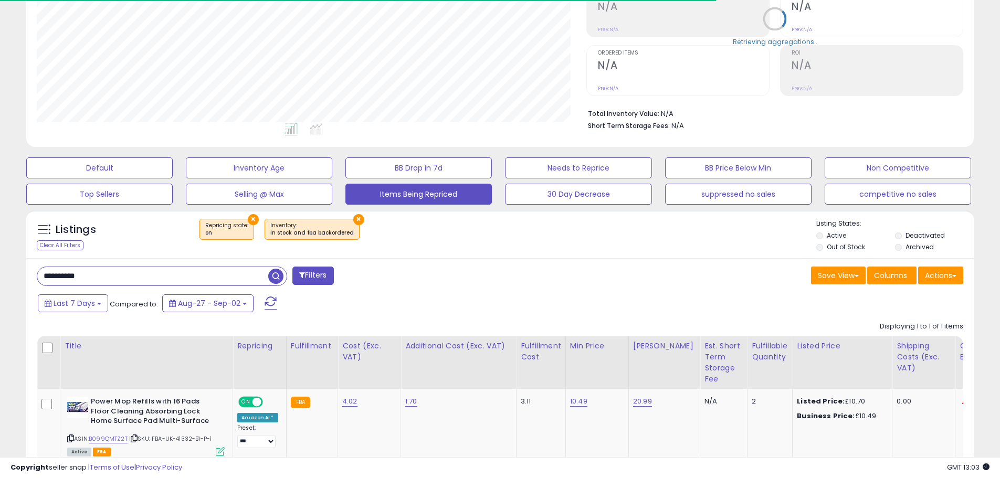
scroll to position [215, 550]
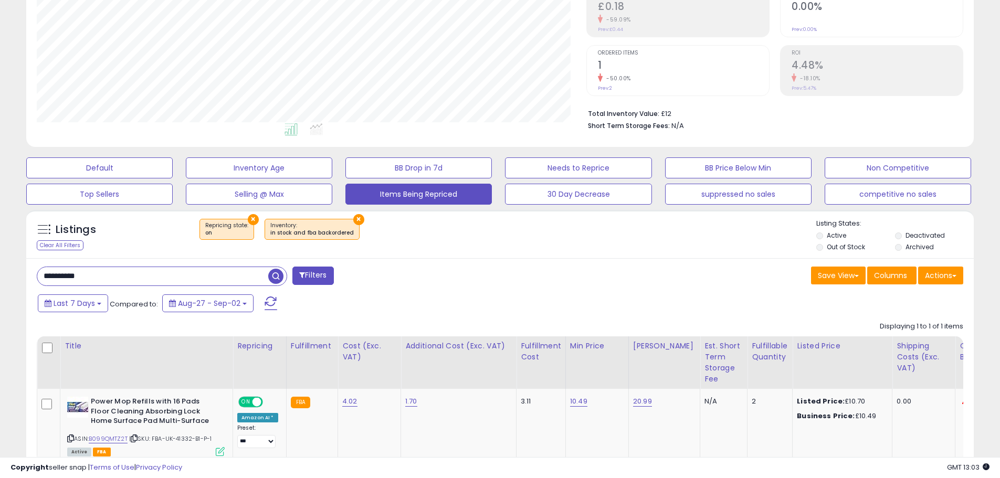
paste input "text"
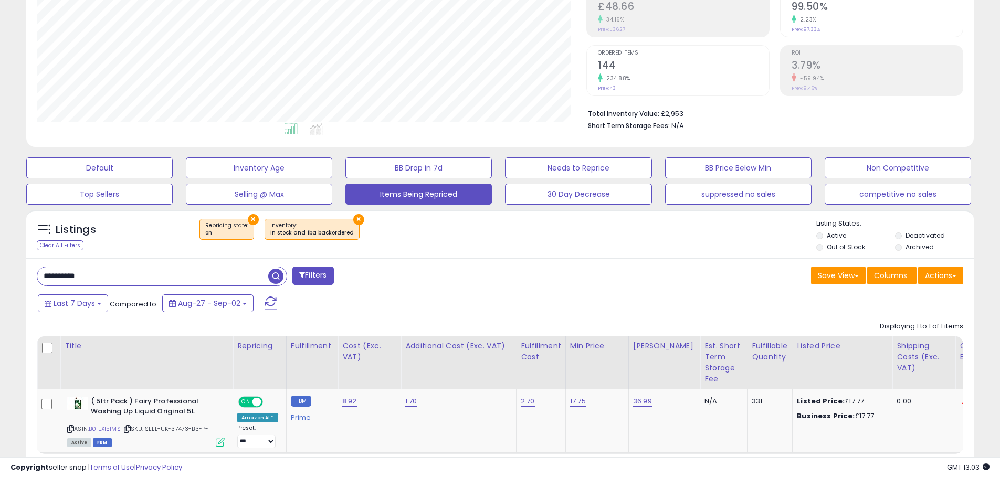
paste input "text"
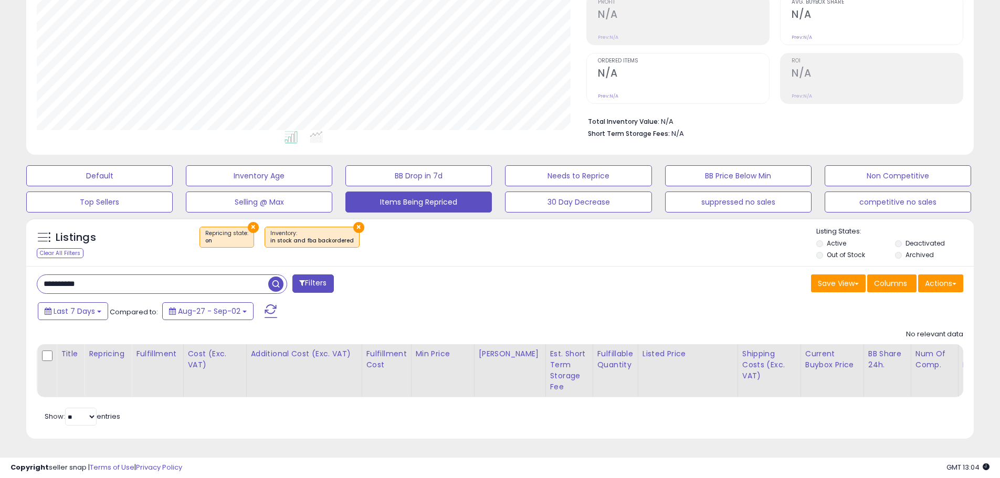
paste input "text"
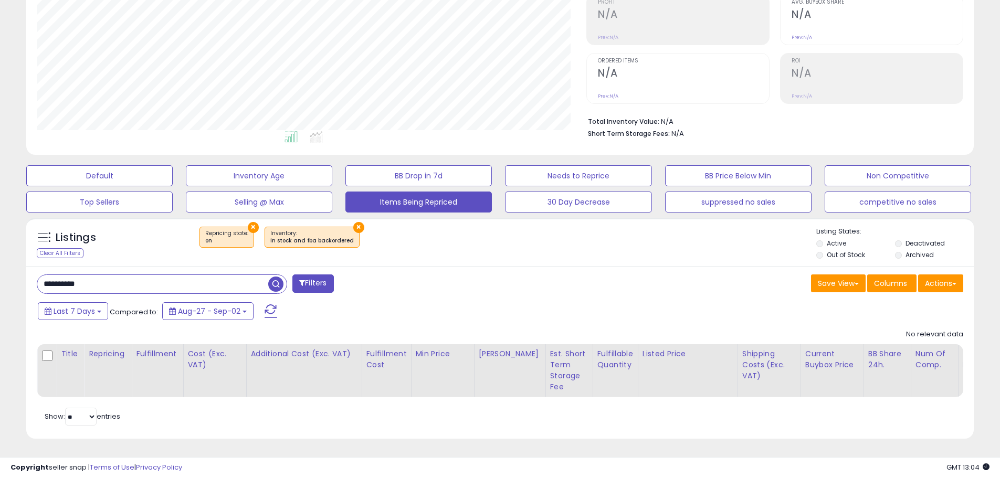
paste input "text"
type input "**********"
click at [123, 165] on button "Default" at bounding box center [99, 175] width 146 height 21
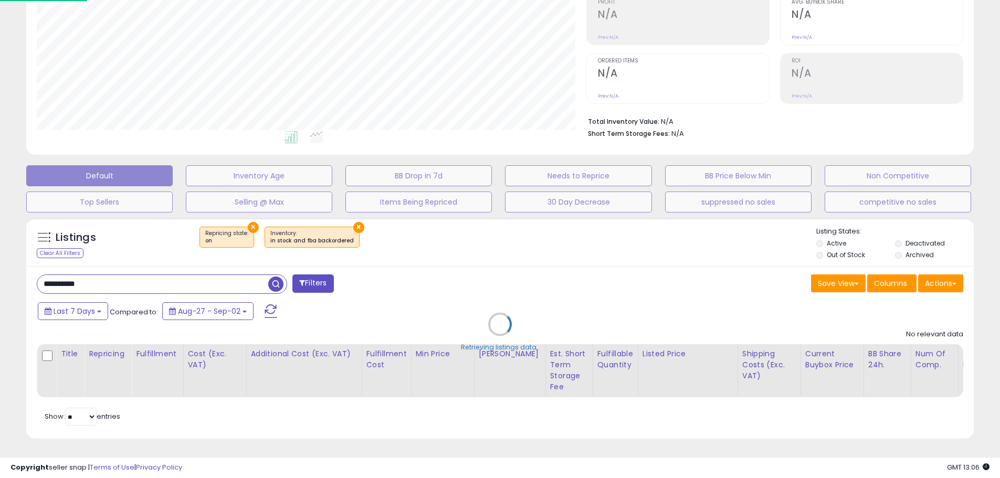
scroll to position [215, 554]
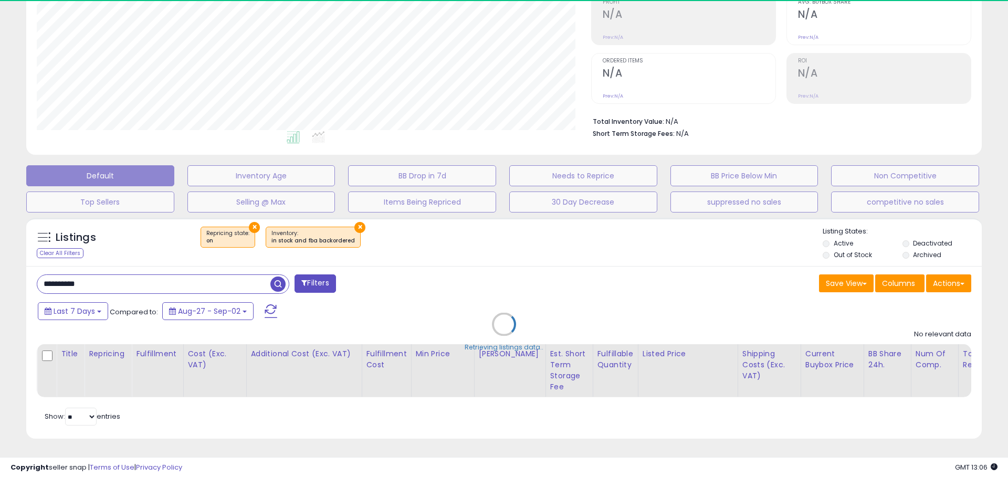
select select "**"
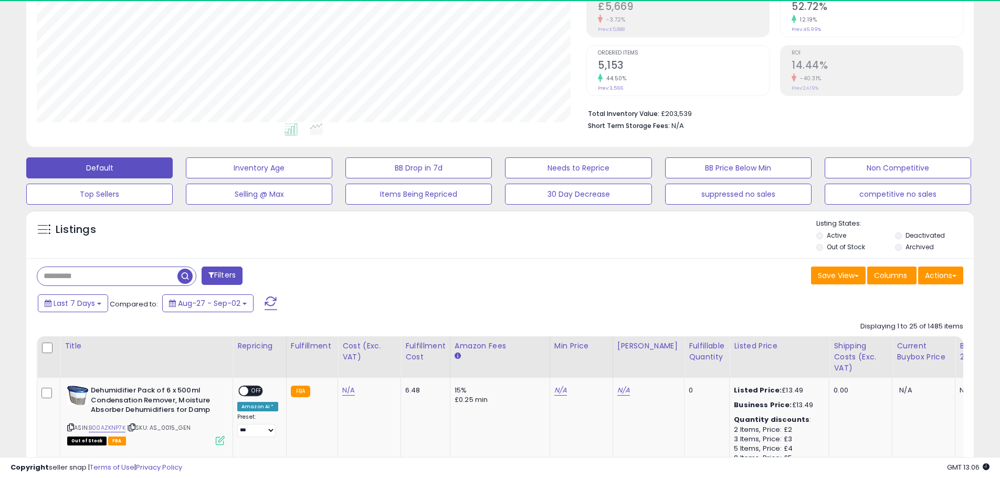
scroll to position [215, 550]
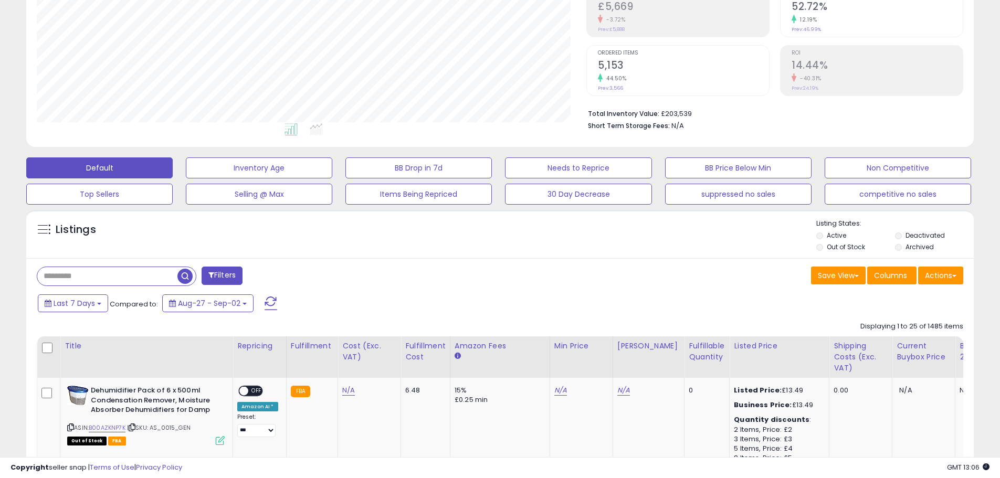
click at [911, 237] on label "Deactivated" at bounding box center [924, 235] width 39 height 9
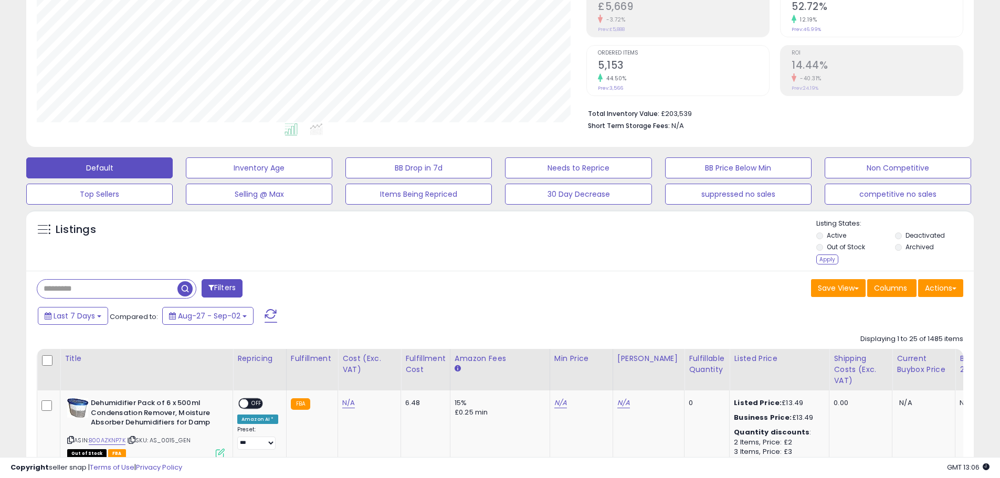
click at [913, 246] on label "Archived" at bounding box center [919, 247] width 28 height 9
click at [841, 238] on label "Active" at bounding box center [836, 235] width 19 height 9
click at [845, 245] on label "Out of Stock" at bounding box center [846, 247] width 38 height 9
click at [824, 256] on div "Apply" at bounding box center [827, 260] width 22 height 10
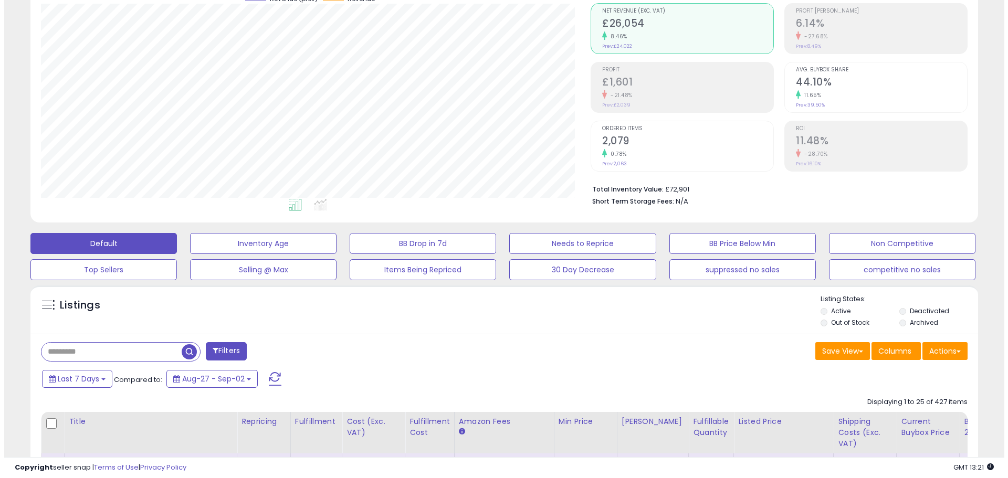
scroll to position [157, 0]
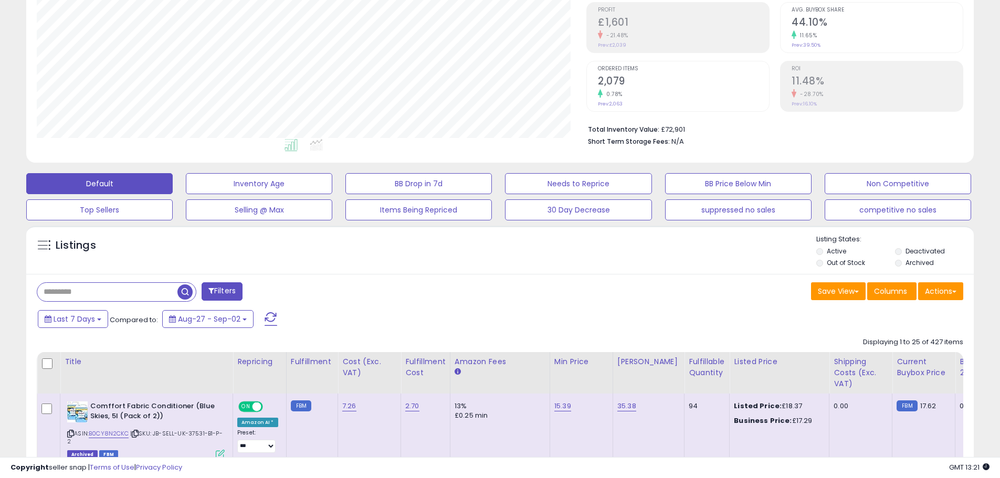
click at [271, 322] on span at bounding box center [271, 319] width 13 height 14
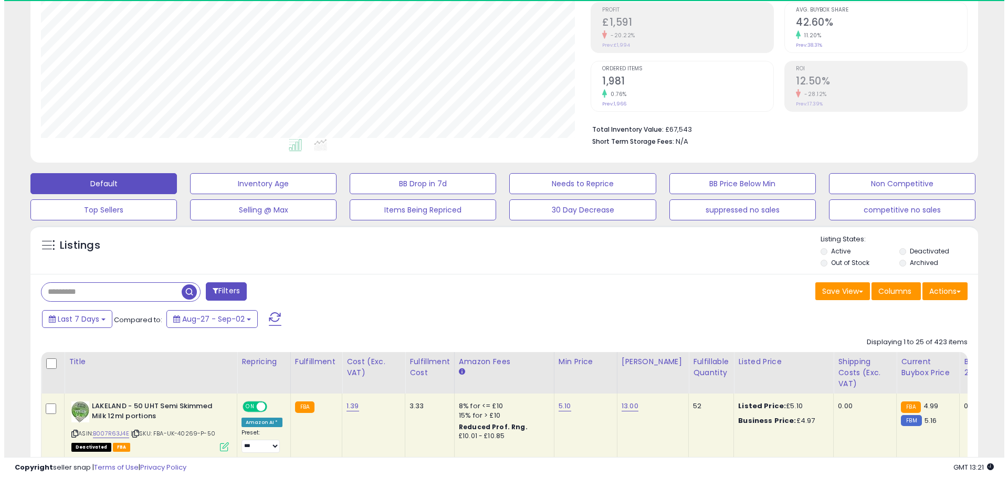
scroll to position [215, 550]
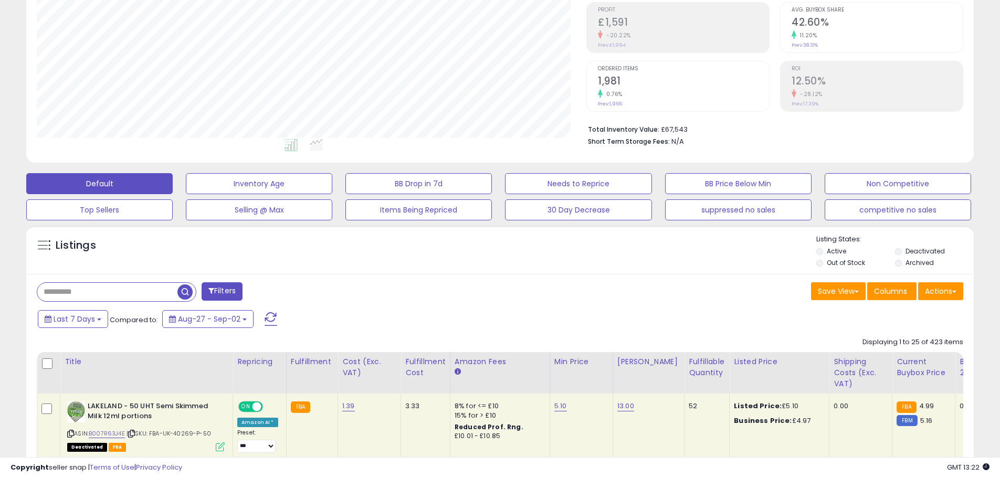
click at [267, 321] on span at bounding box center [271, 319] width 13 height 14
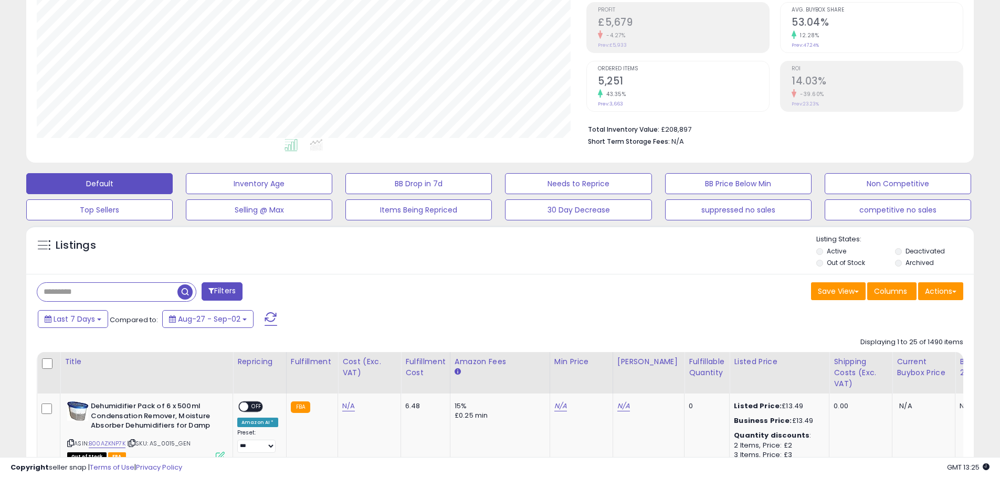
click at [164, 294] on input "text" at bounding box center [107, 292] width 140 height 18
paste input "**********"
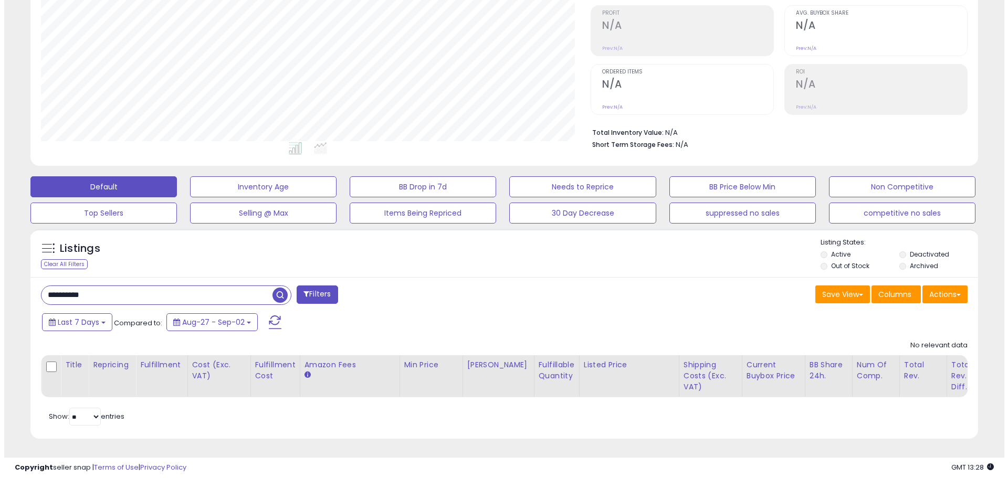
scroll to position [162, 0]
click at [195, 286] on input "**********" at bounding box center [152, 295] width 231 height 18
type input "**"
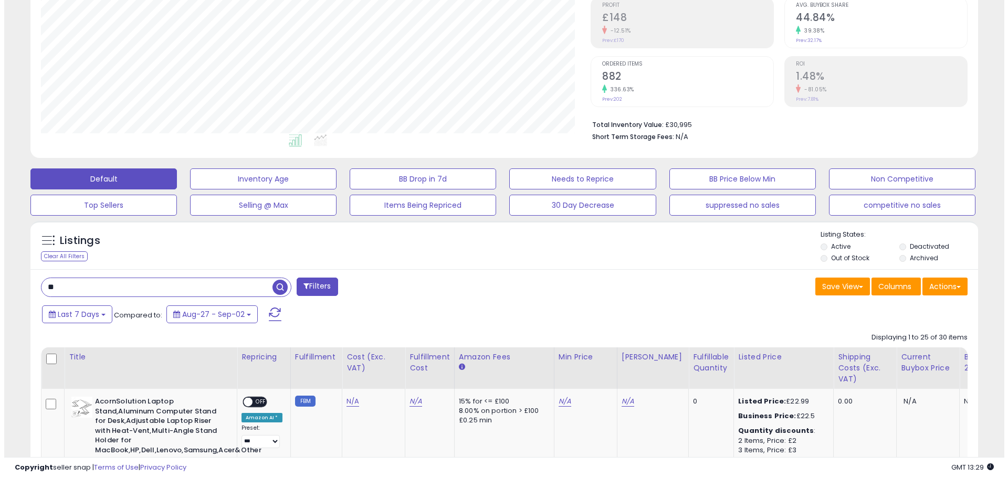
scroll to position [215, 550]
click at [282, 287] on span "button" at bounding box center [275, 287] width 15 height 15
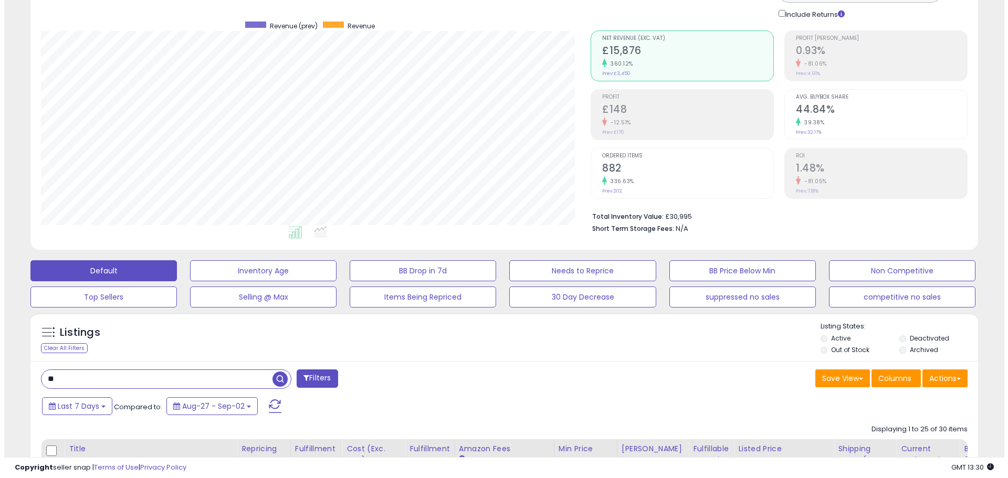
scroll to position [68, 0]
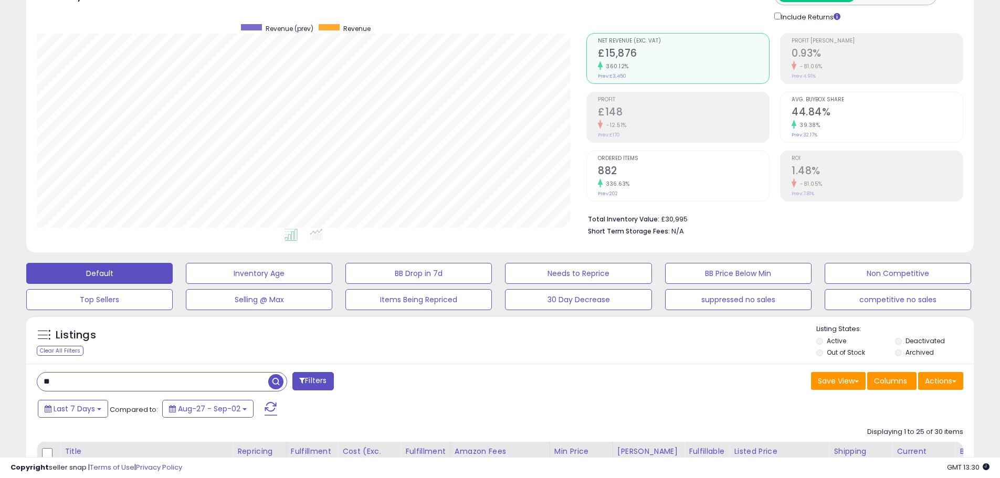
click at [272, 384] on span "button" at bounding box center [275, 381] width 15 height 15
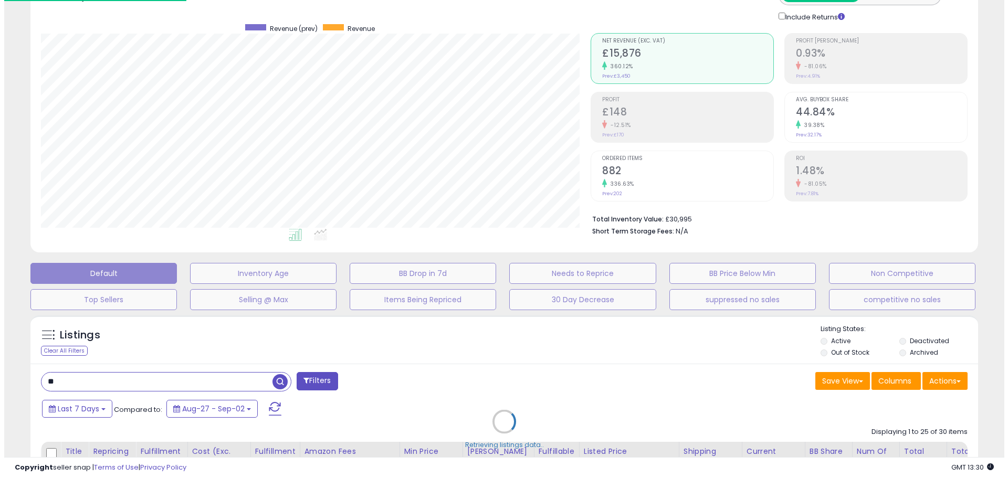
scroll to position [215, 554]
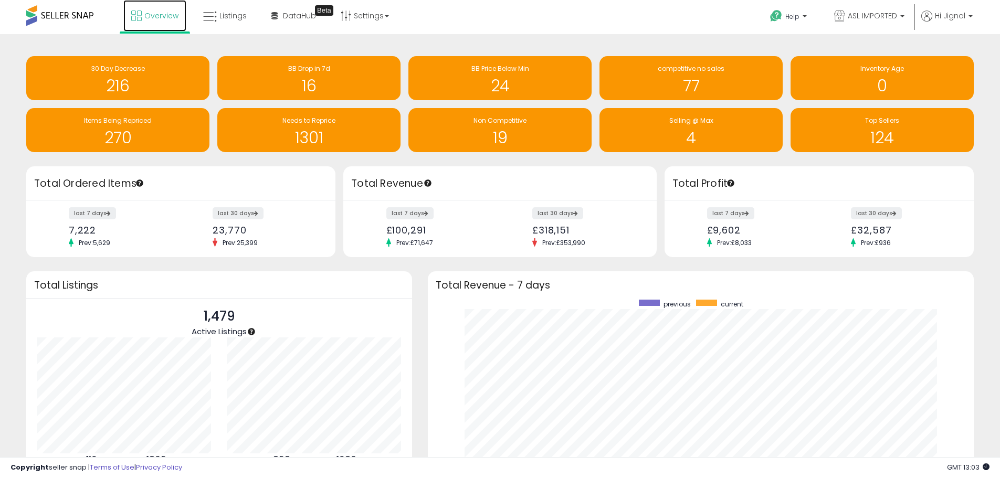
click at [141, 16] on icon at bounding box center [136, 15] width 10 height 10
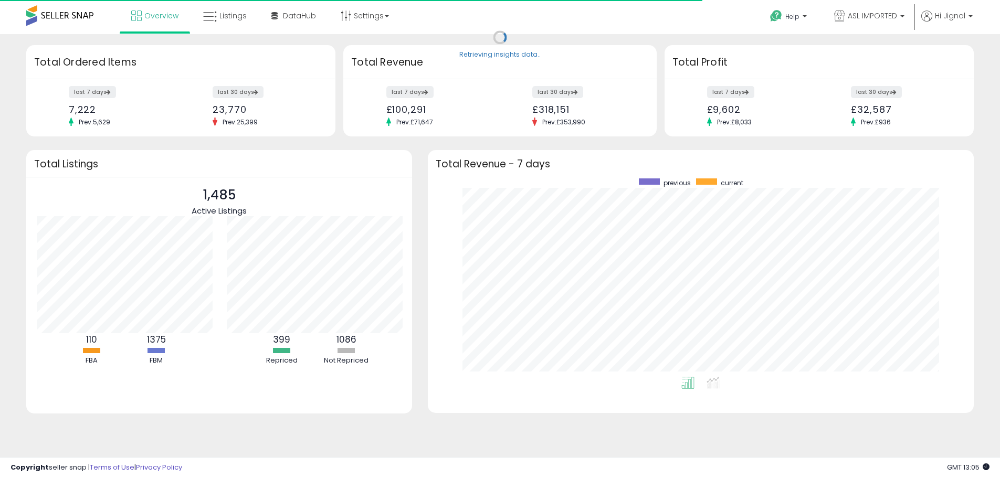
scroll to position [524724, 524397]
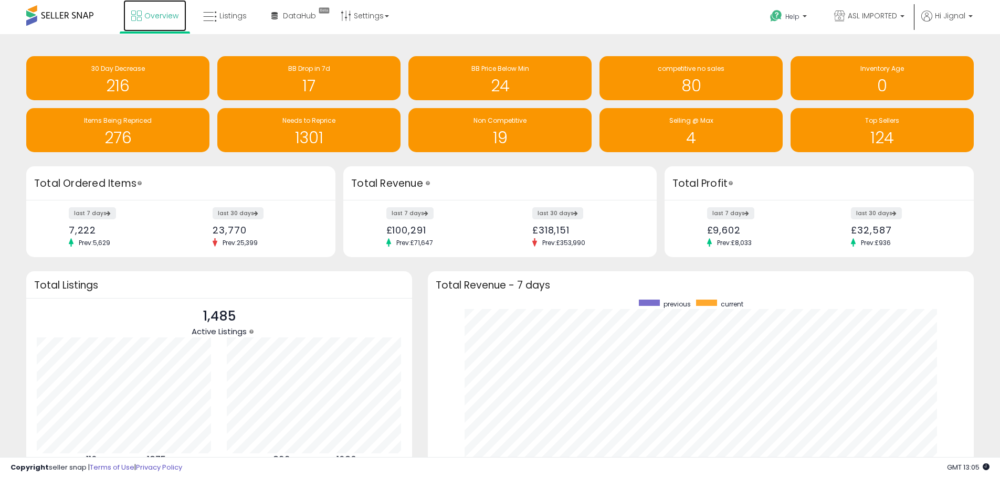
click at [148, 19] on span "Overview" at bounding box center [161, 15] width 34 height 10
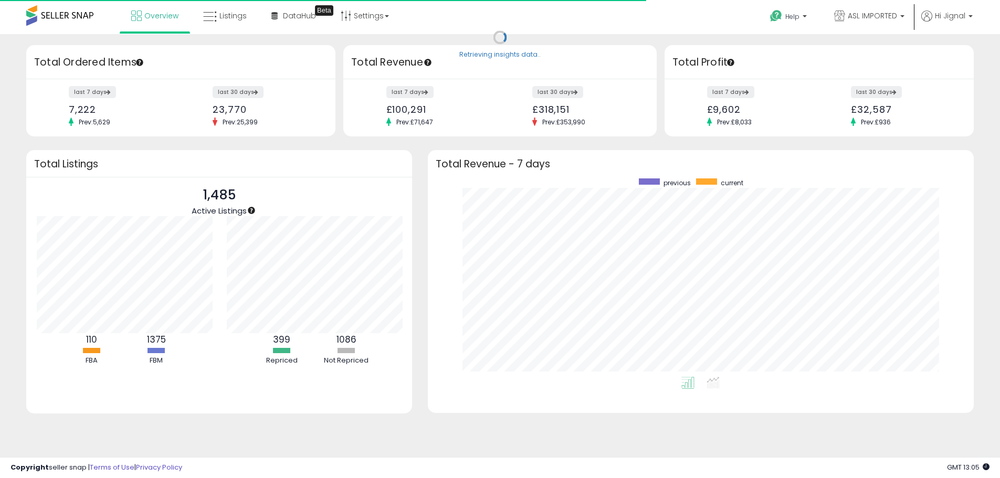
scroll to position [524724, 524397]
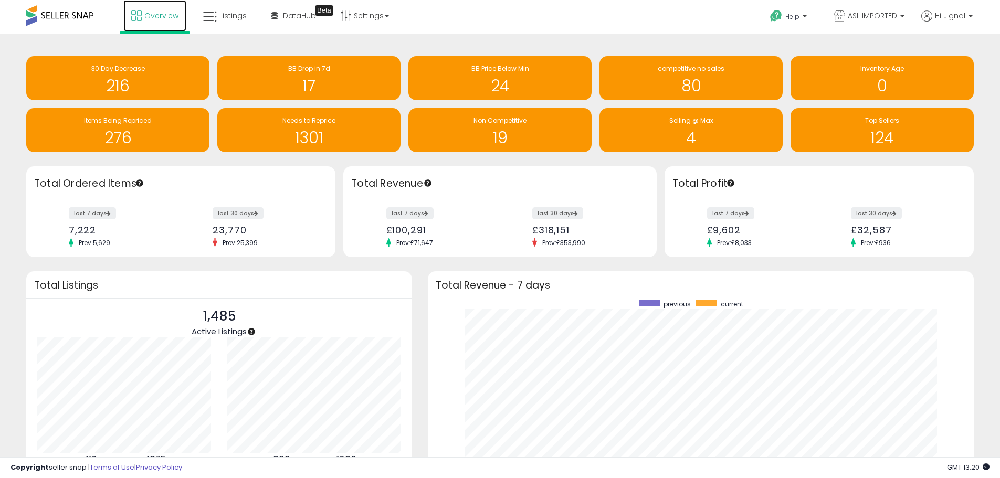
click at [146, 19] on span "Overview" at bounding box center [161, 15] width 34 height 10
click at [160, 12] on span "Overview" at bounding box center [161, 15] width 34 height 10
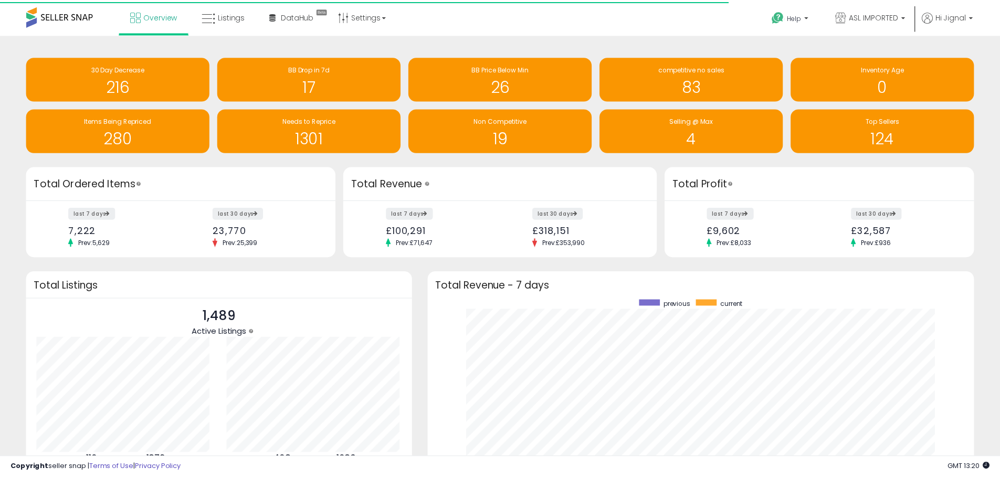
scroll to position [524724, 524397]
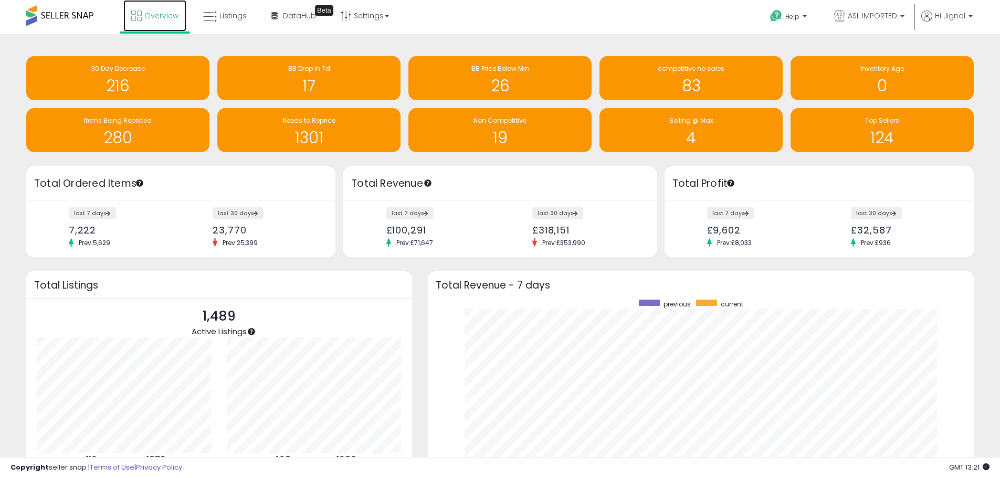
click at [146, 20] on span "Overview" at bounding box center [161, 15] width 34 height 10
click at [162, 19] on span "Overview" at bounding box center [161, 15] width 34 height 10
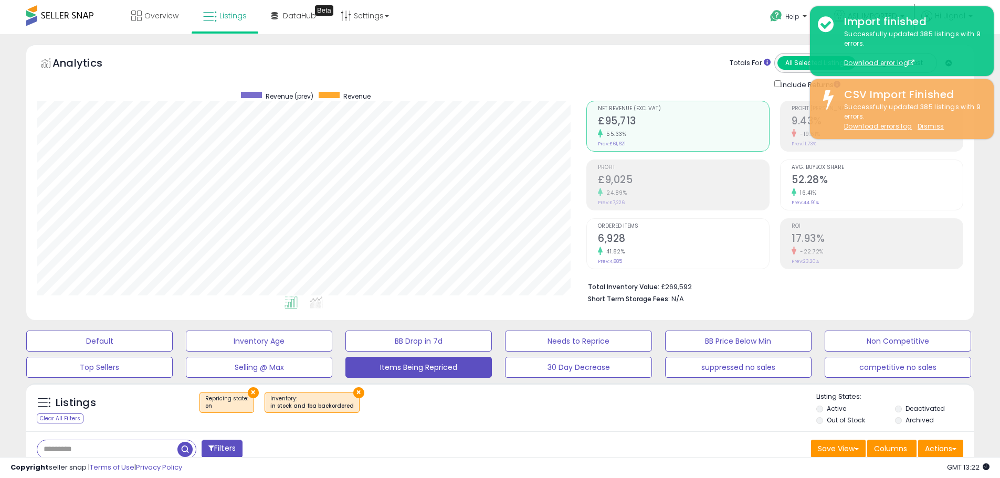
select select "**"
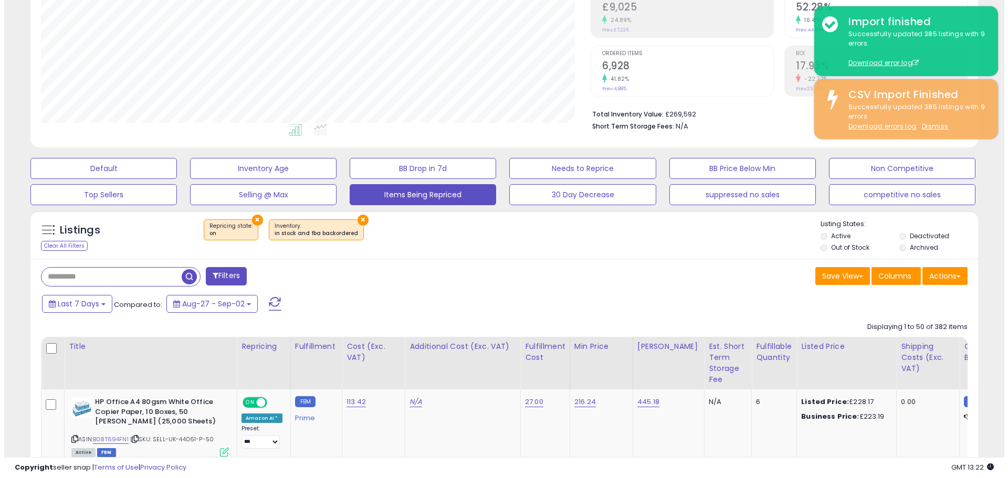
scroll to position [2, 0]
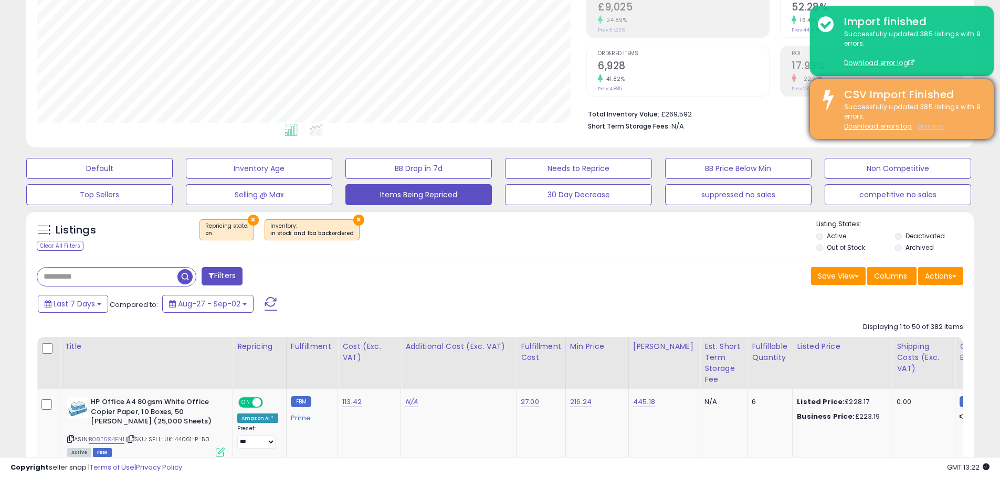
click at [932, 125] on u "Dismiss" at bounding box center [931, 126] width 26 height 9
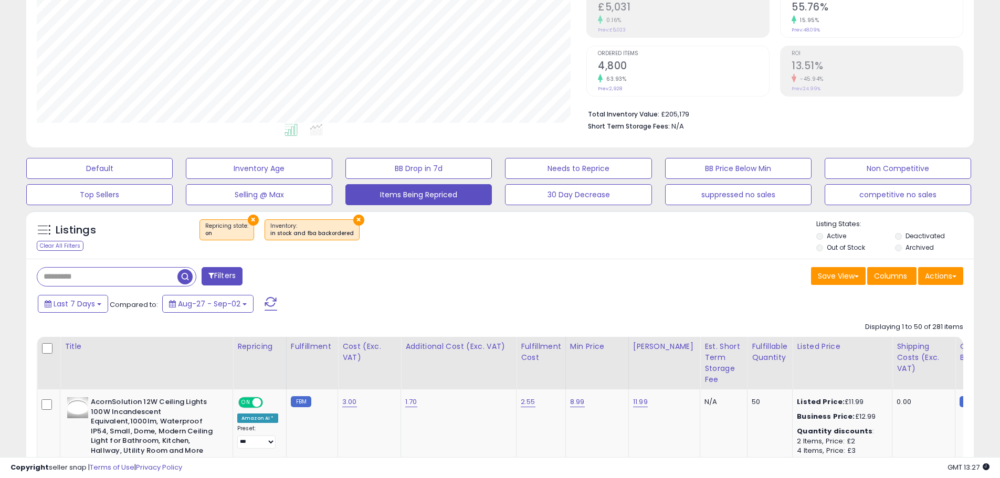
scroll to position [0, 0]
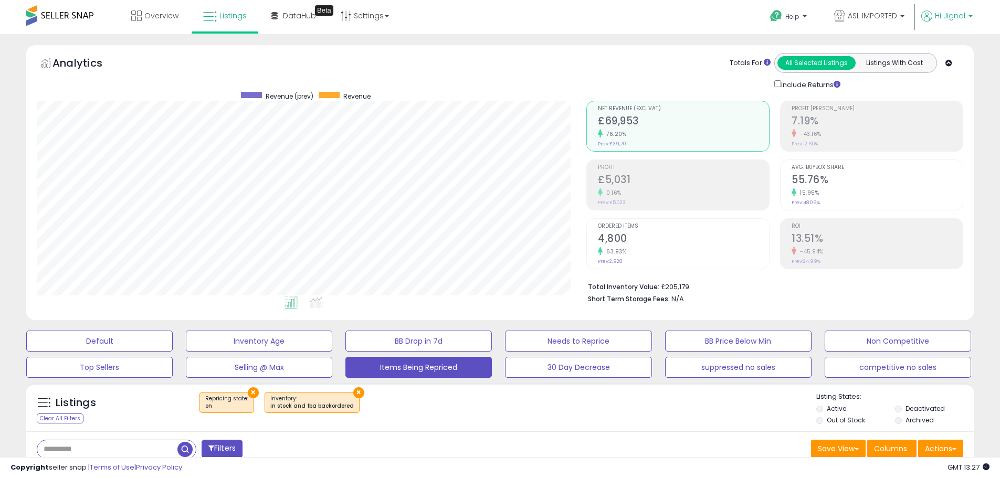
click at [952, 16] on span "Hi Jignal" at bounding box center [950, 15] width 30 height 10
click at [933, 55] on link "Account" at bounding box center [937, 56] width 28 height 10
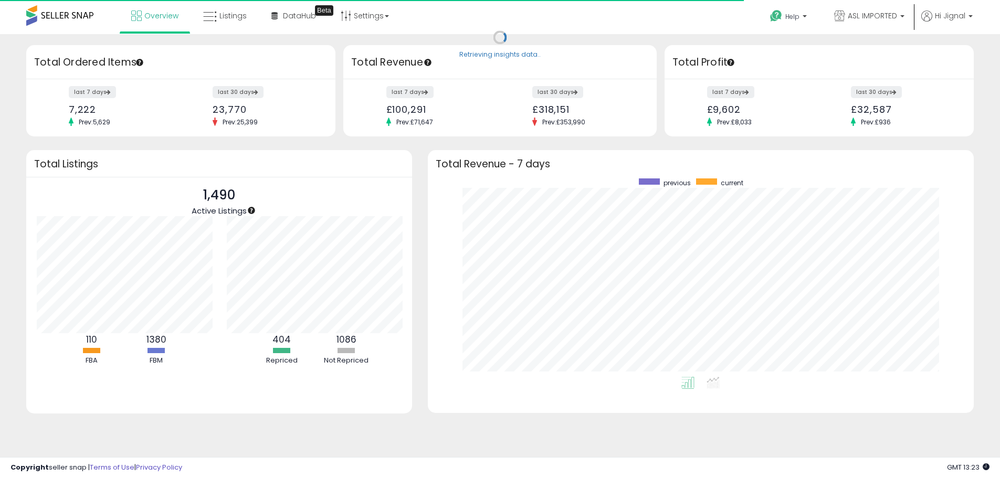
scroll to position [524724, 524397]
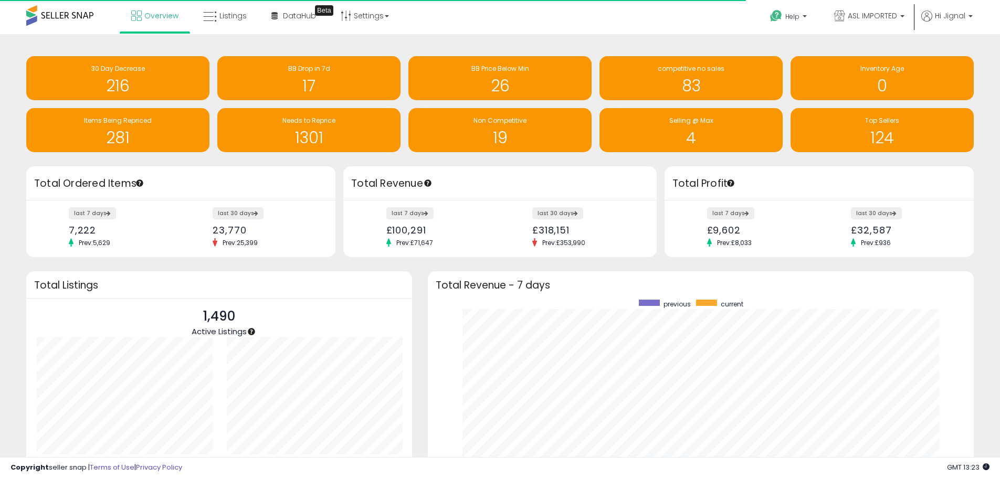
scroll to position [524724, 524397]
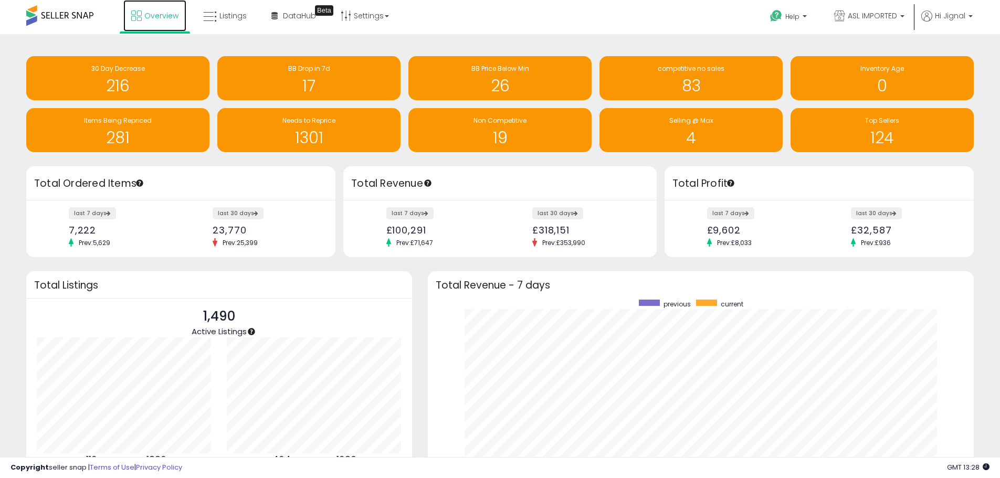
click at [140, 17] on icon at bounding box center [136, 15] width 10 height 10
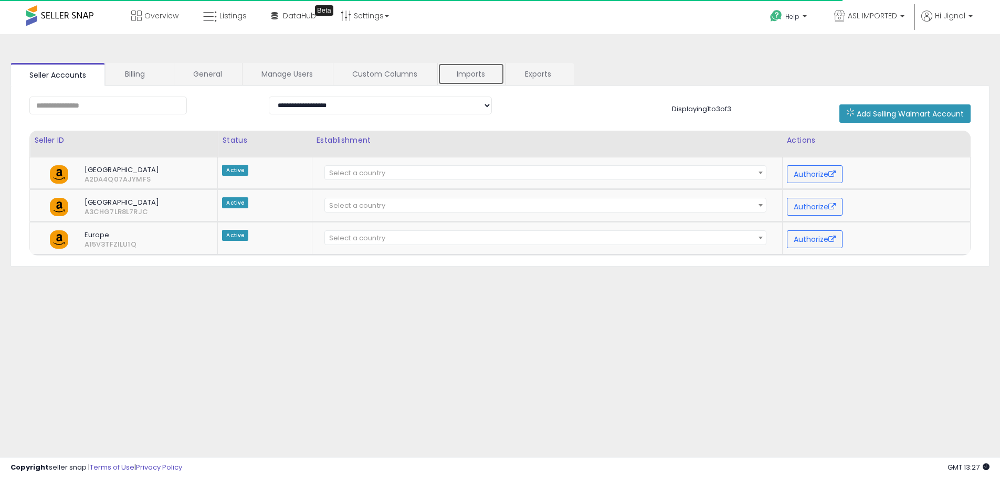
click at [473, 77] on link "Imports" at bounding box center [471, 74] width 67 height 22
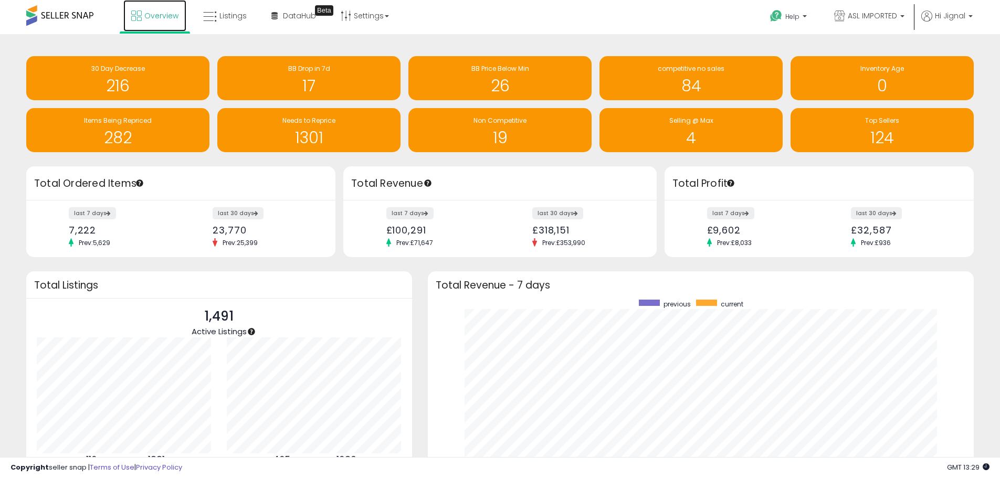
click at [161, 19] on span "Overview" at bounding box center [161, 15] width 34 height 10
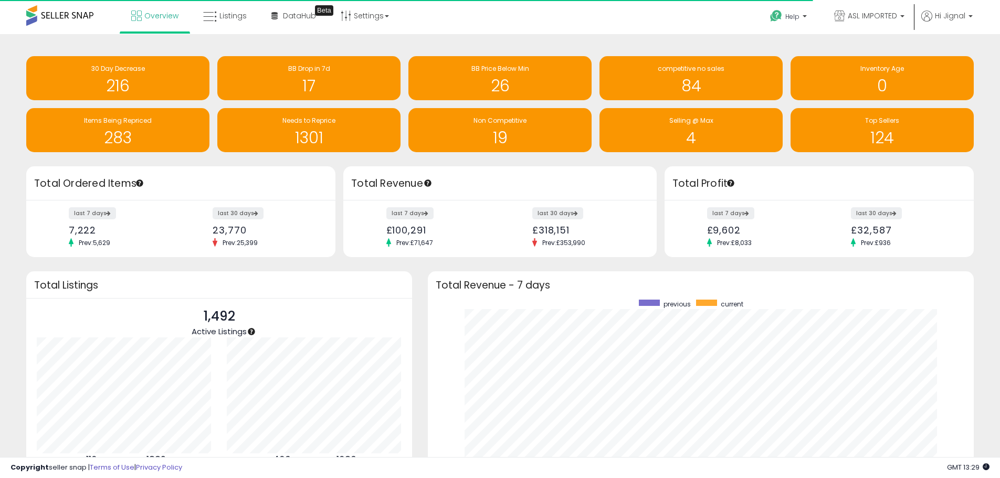
scroll to position [524724, 524397]
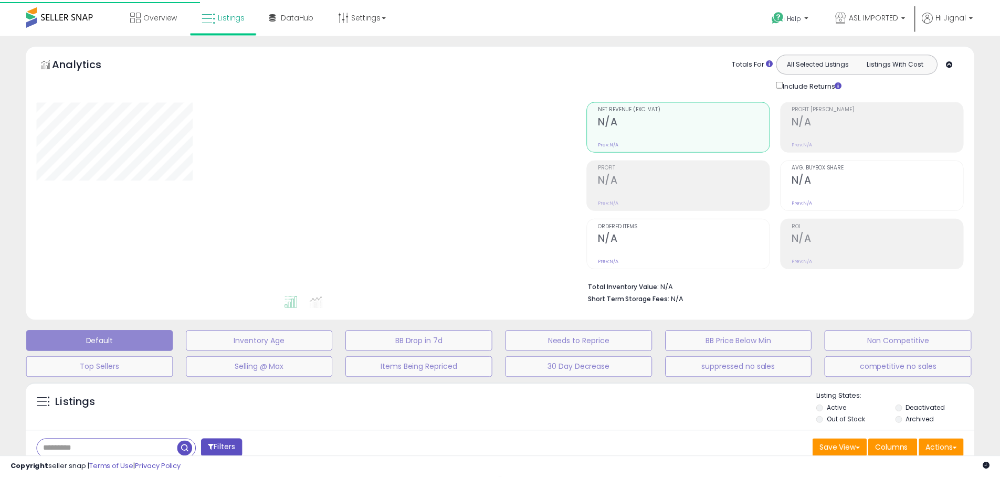
scroll to position [68, 0]
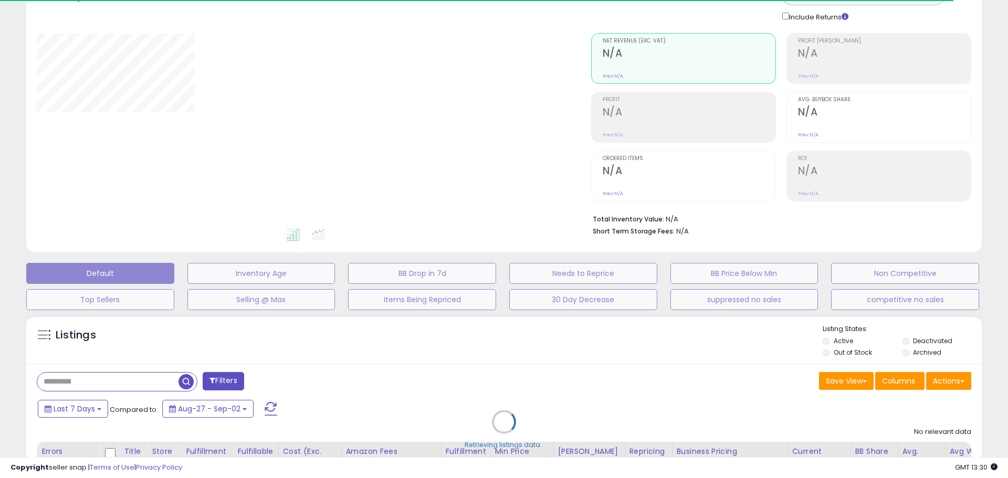
click at [85, 384] on div "Retrieving listings data.." at bounding box center [503, 429] width 971 height 239
click at [62, 382] on div "Retrieving listings data.." at bounding box center [503, 429] width 971 height 239
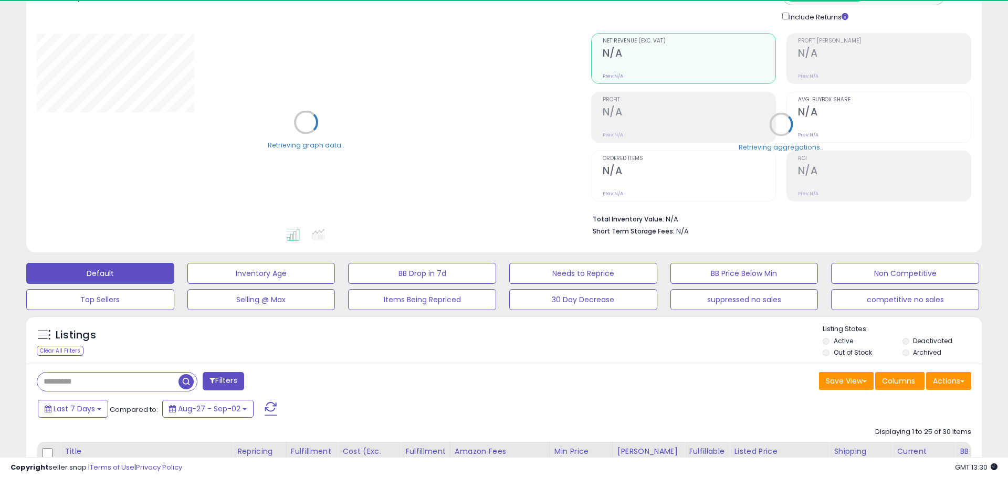
type input "**"
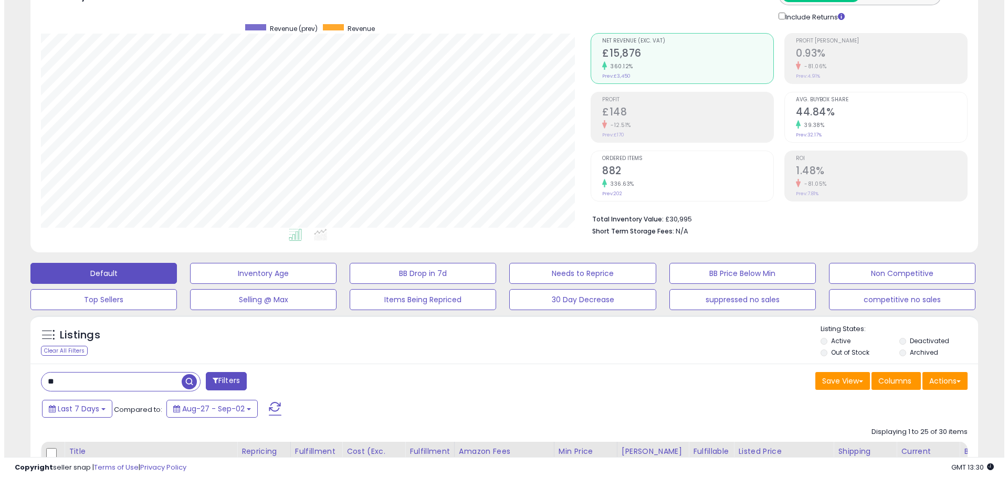
scroll to position [215, 550]
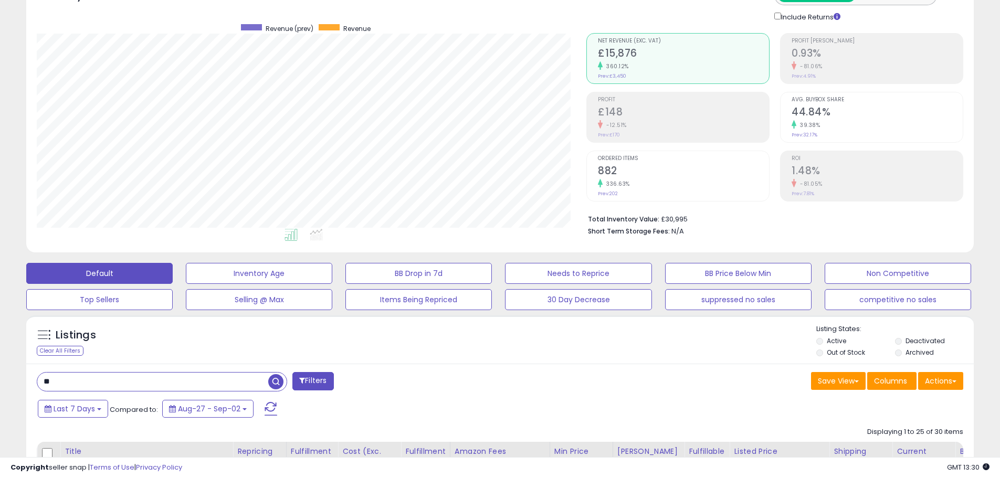
click at [64, 380] on input "**" at bounding box center [152, 382] width 231 height 18
click at [273, 381] on span "button" at bounding box center [275, 381] width 15 height 15
